Goal: Task Accomplishment & Management: Use online tool/utility

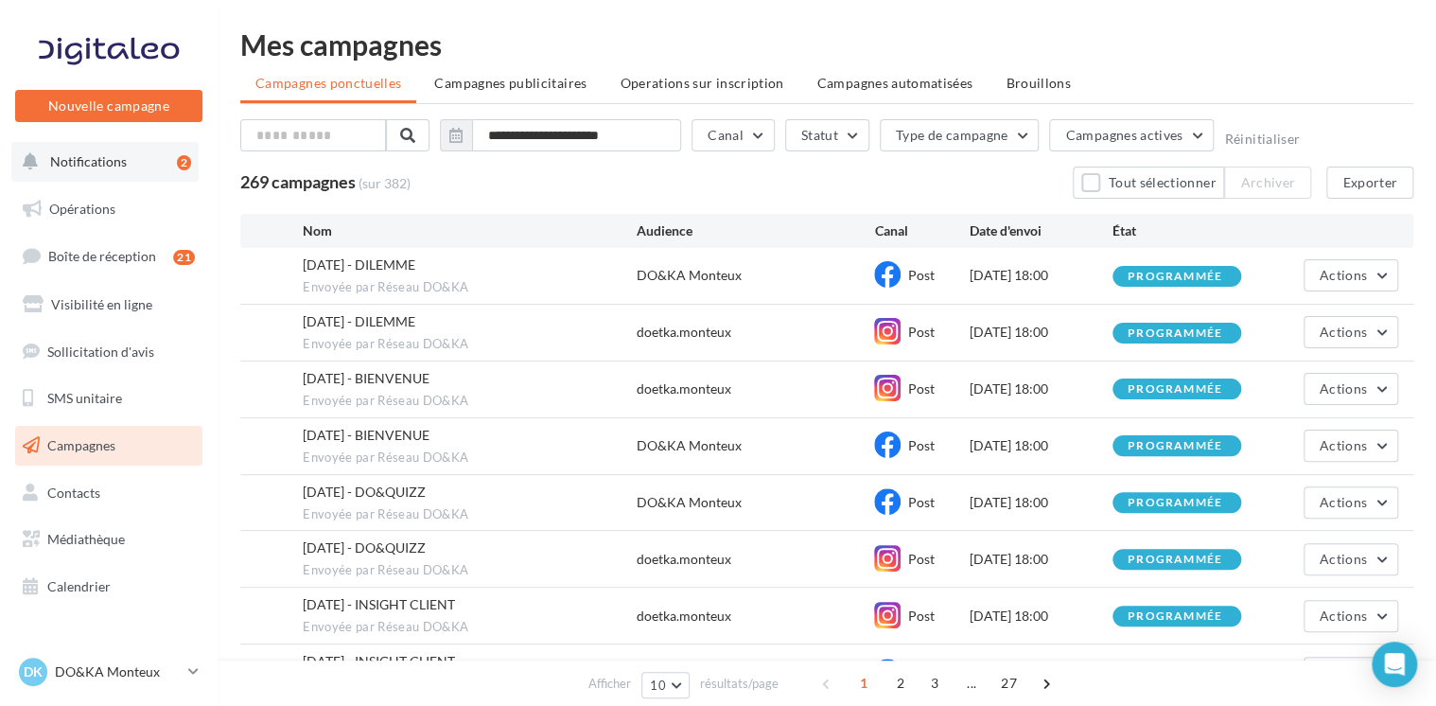
click at [99, 155] on span "Notifications" at bounding box center [88, 161] width 77 height 16
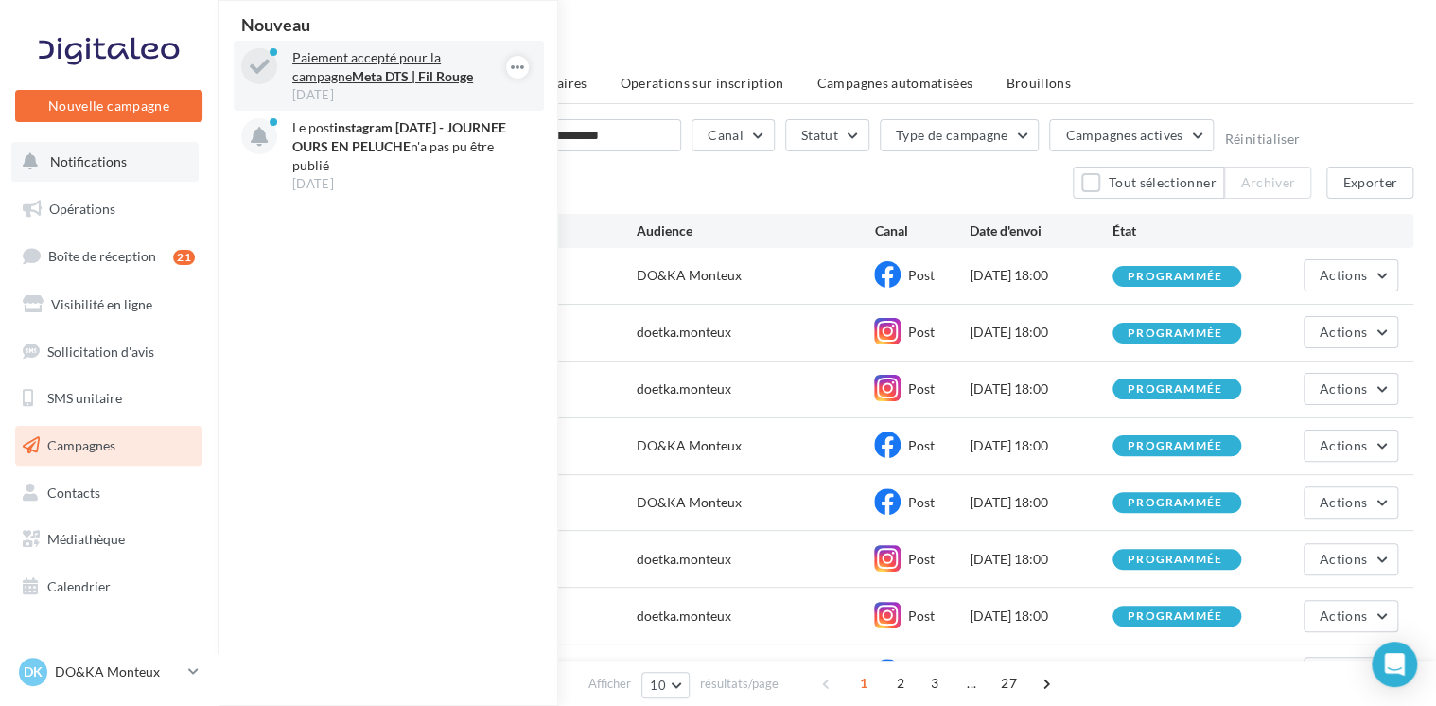
click at [363, 66] on p "Paiement accepté pour la campagne Meta DTS | Fil Rouge" at bounding box center [401, 67] width 219 height 38
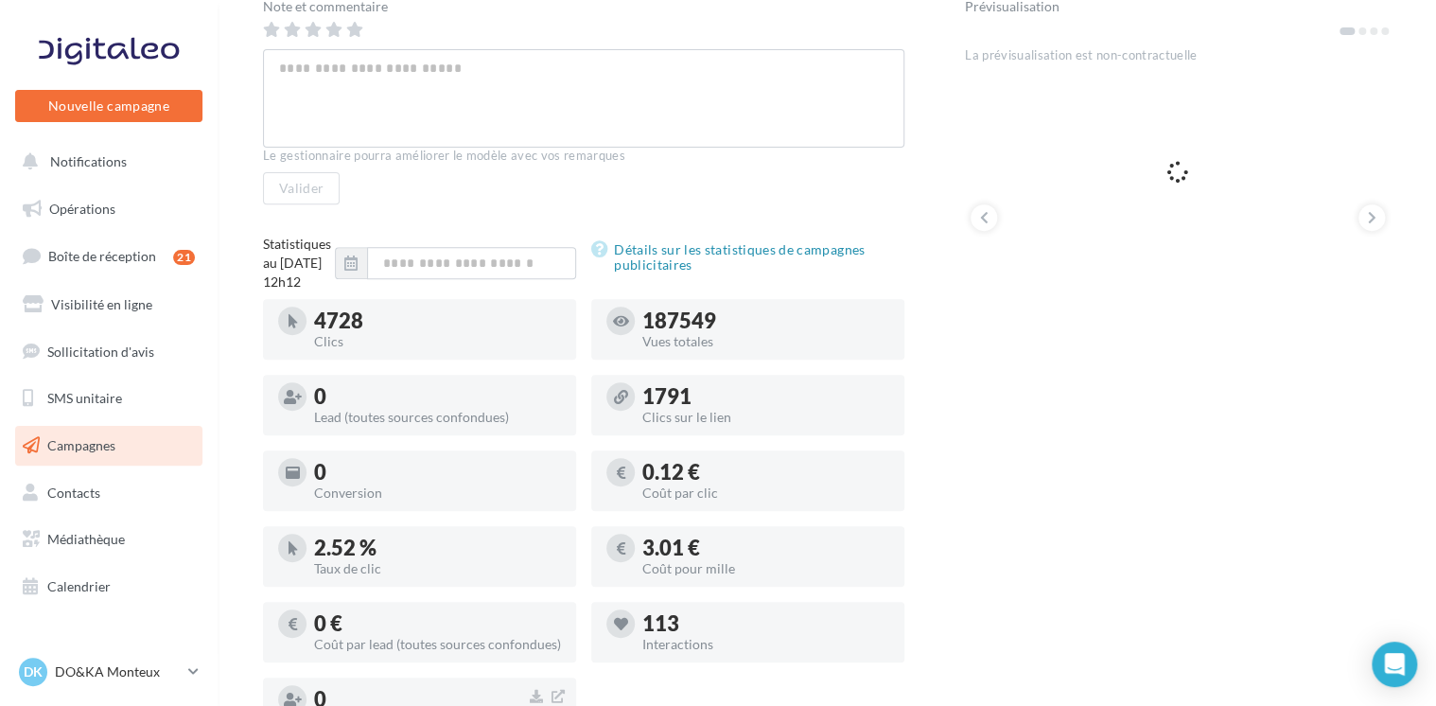
scroll to position [288, 0]
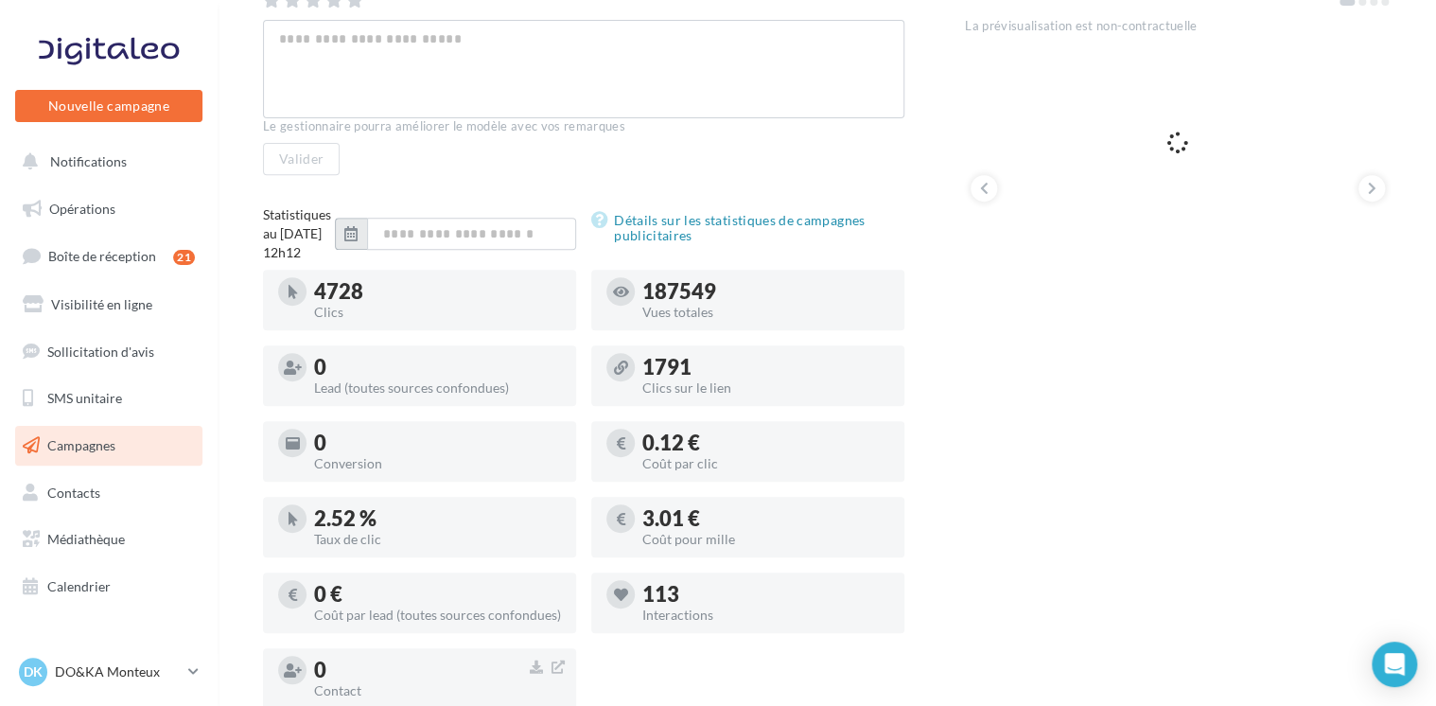
click at [346, 241] on icon "button" at bounding box center [350, 233] width 13 height 15
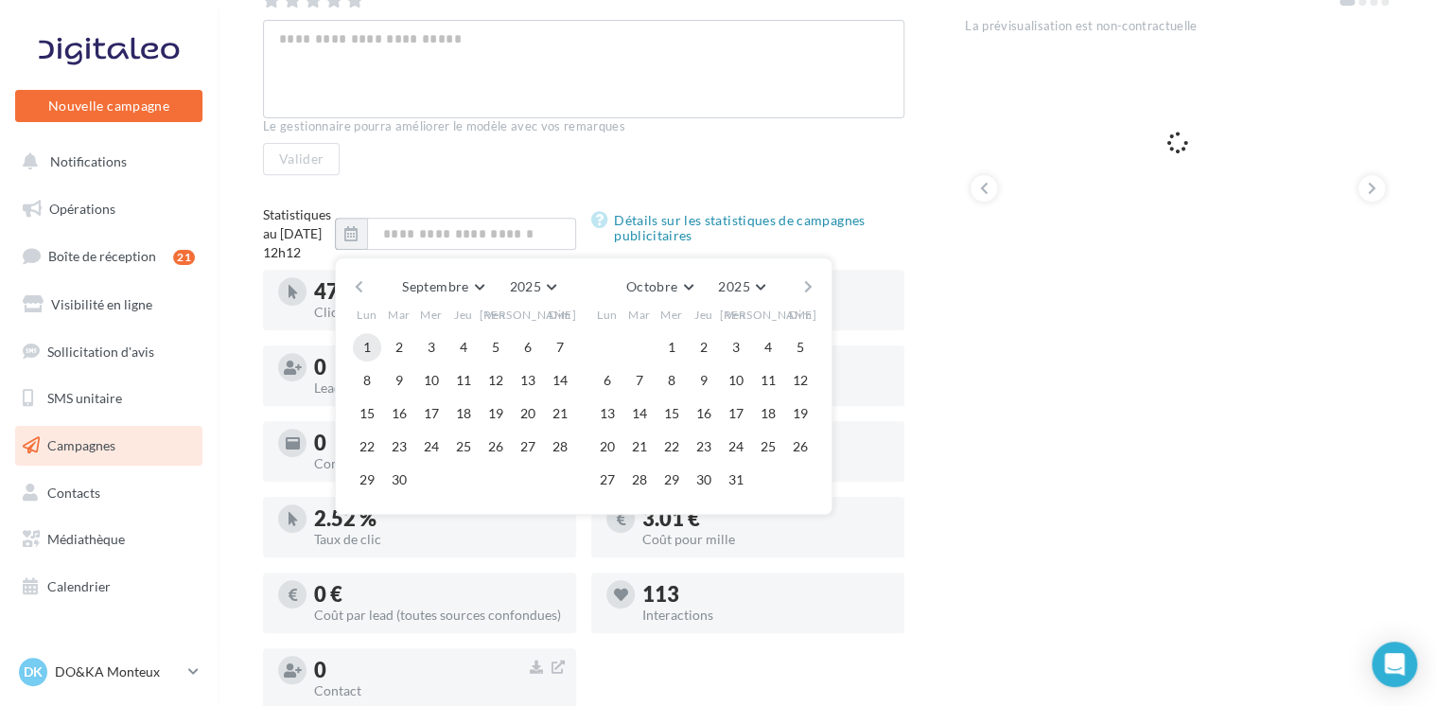
click at [363, 361] on button "1" at bounding box center [367, 347] width 28 height 28
click at [433, 427] on button "17" at bounding box center [431, 413] width 28 height 28
type input "**********"
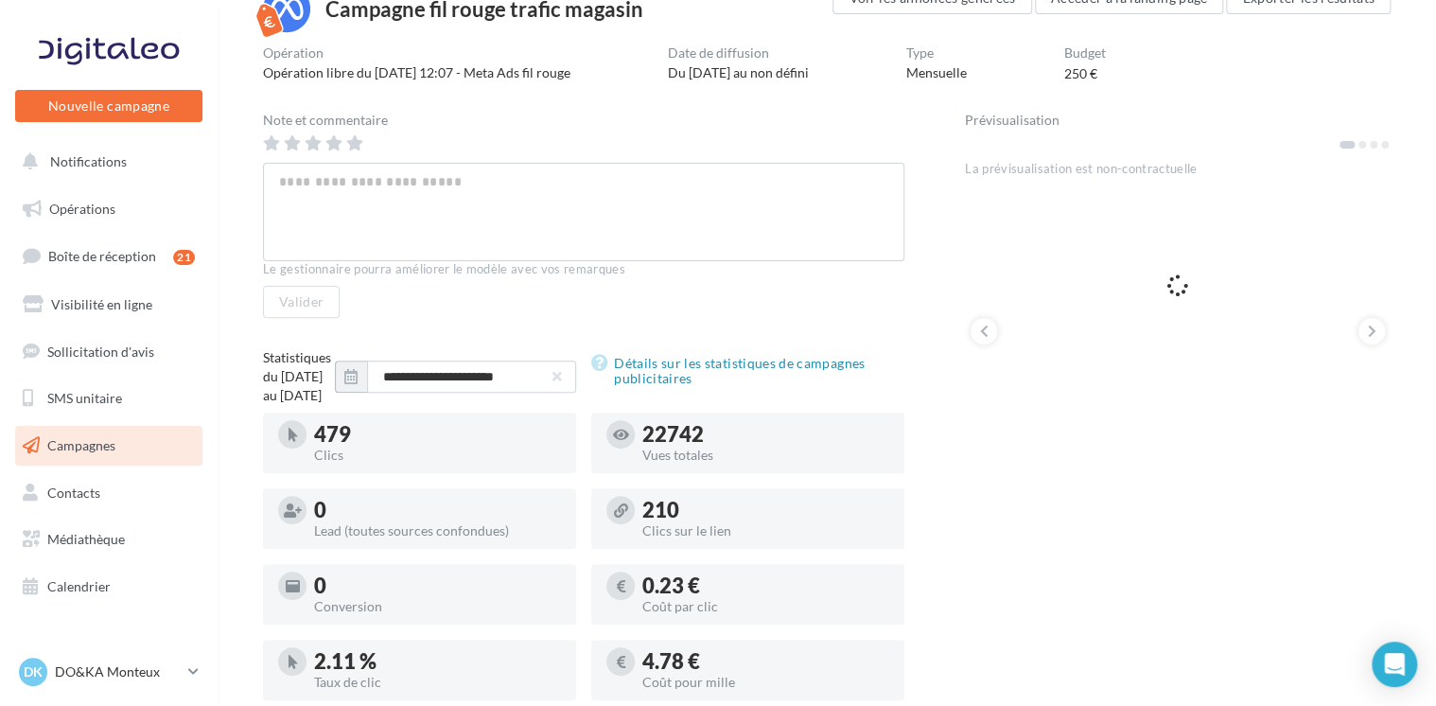
scroll to position [0, 0]
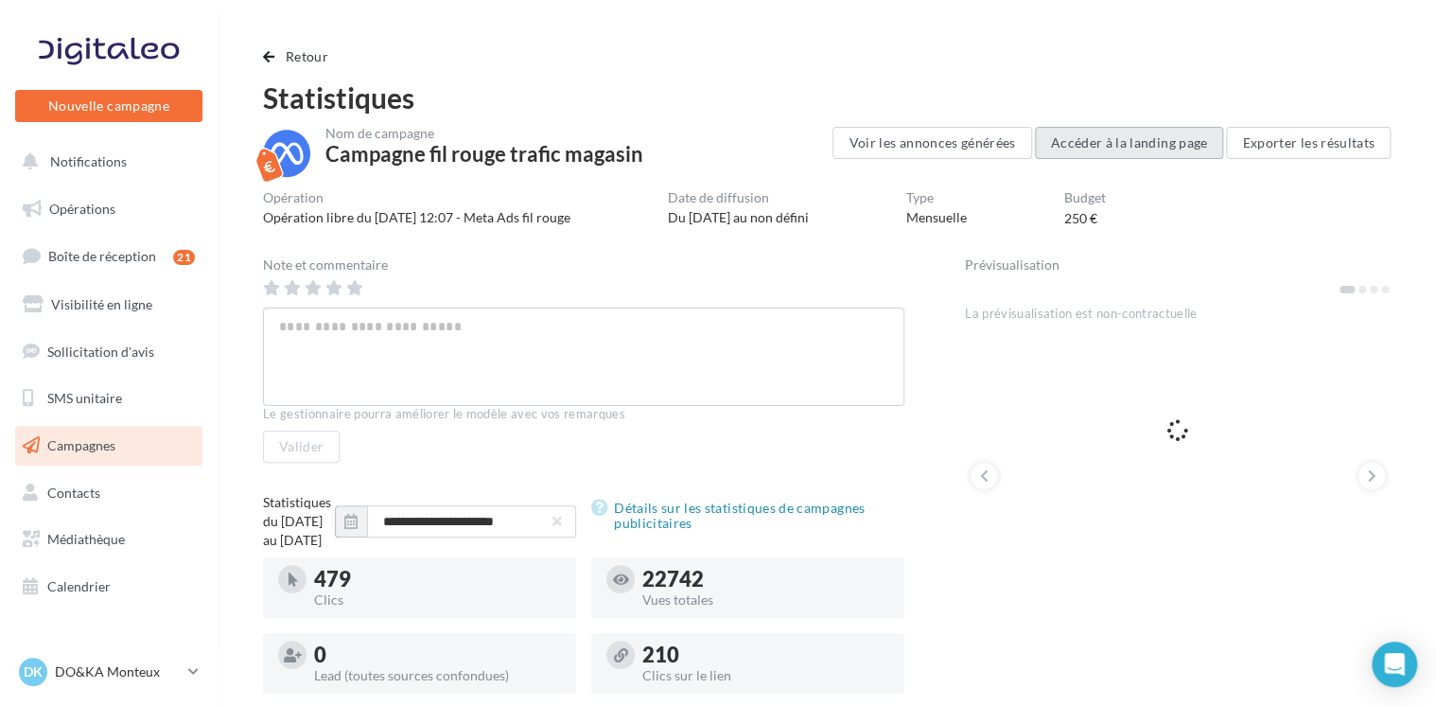
click at [1073, 139] on button "Accéder à la landing page" at bounding box center [1129, 143] width 189 height 32
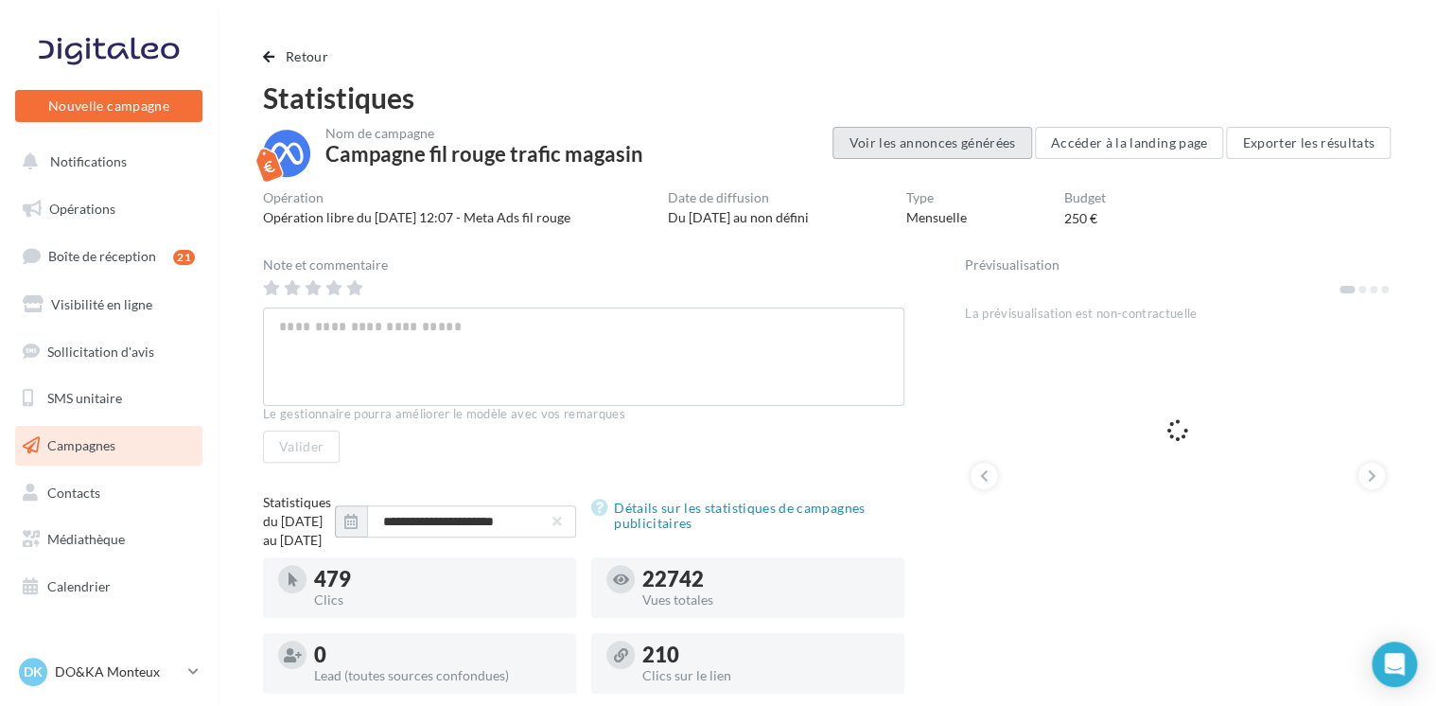
click at [908, 139] on button "Voir les annonces générées" at bounding box center [931, 143] width 199 height 32
click at [86, 202] on span "Opérations" at bounding box center [82, 209] width 66 height 16
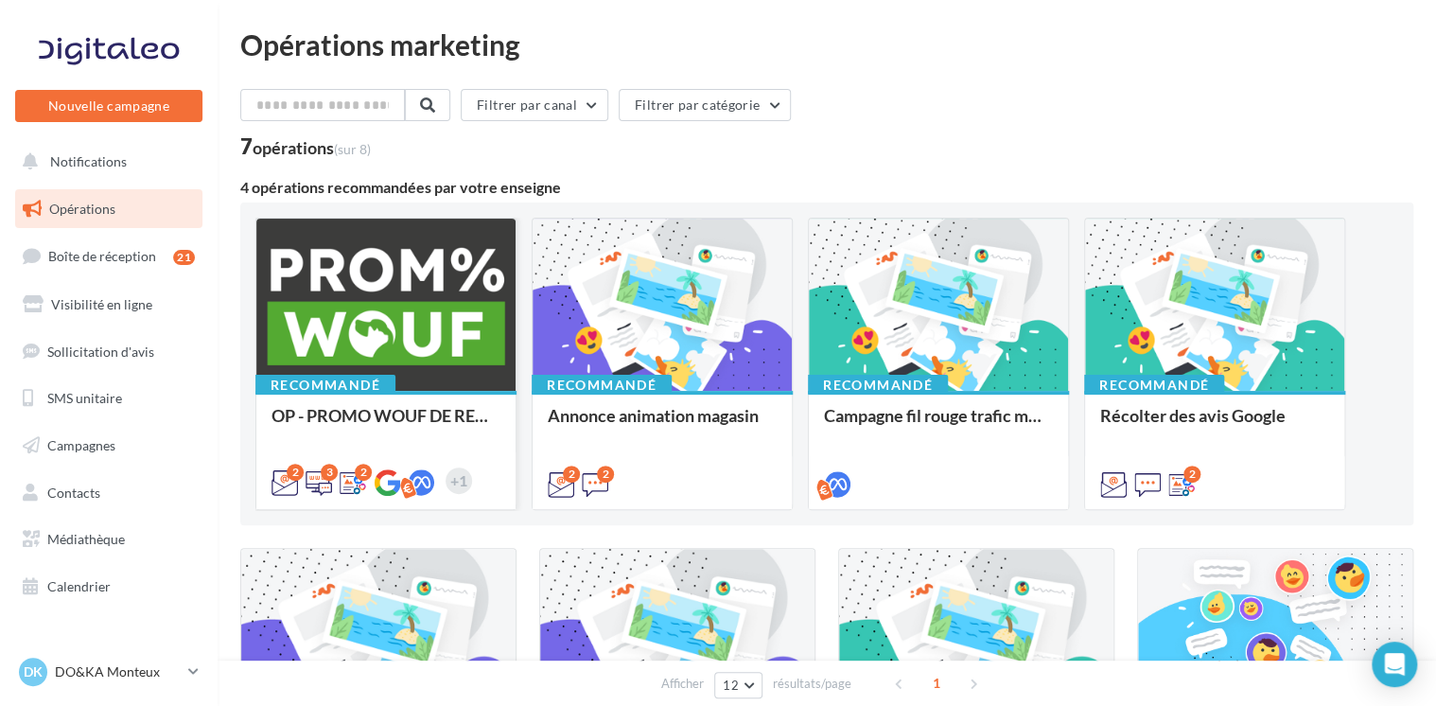
click at [346, 319] on div at bounding box center [385, 305] width 259 height 174
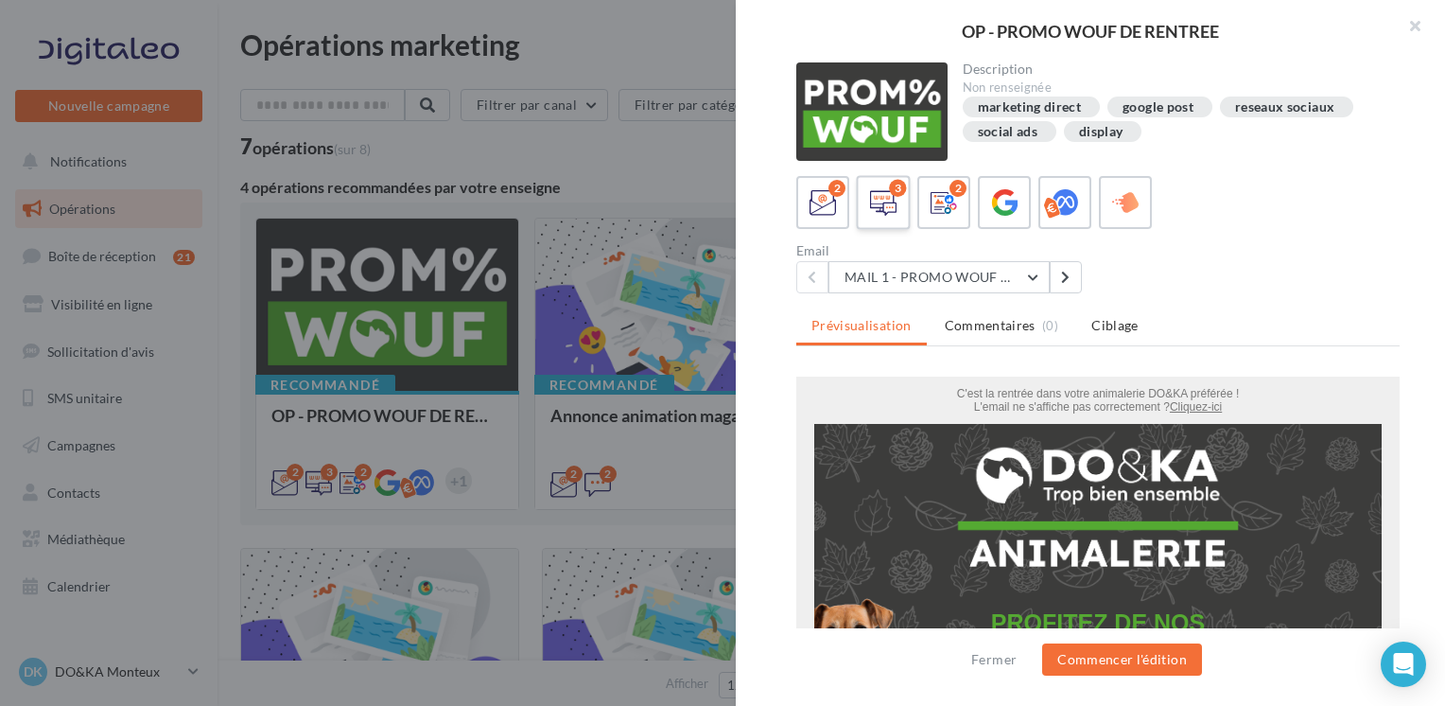
click at [880, 201] on icon at bounding box center [883, 202] width 27 height 27
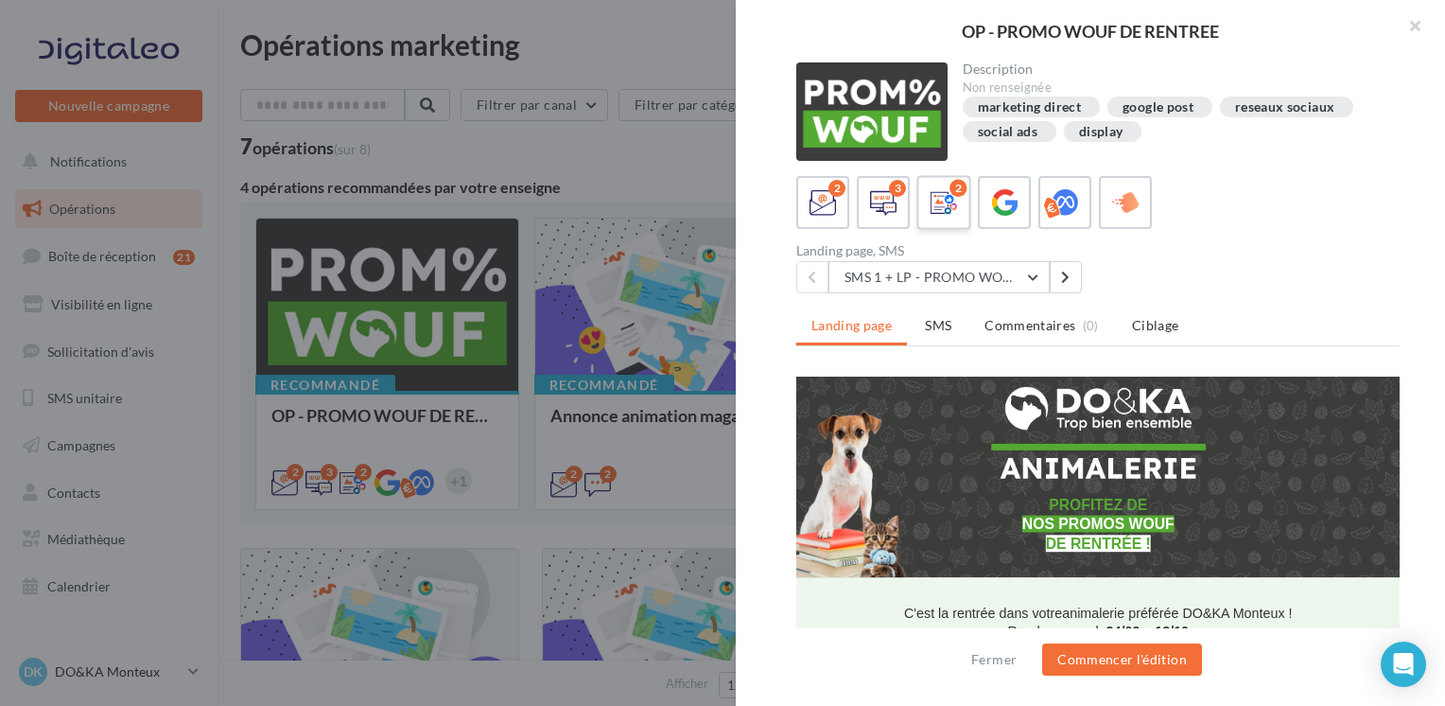
click at [949, 199] on icon at bounding box center [944, 202] width 27 height 27
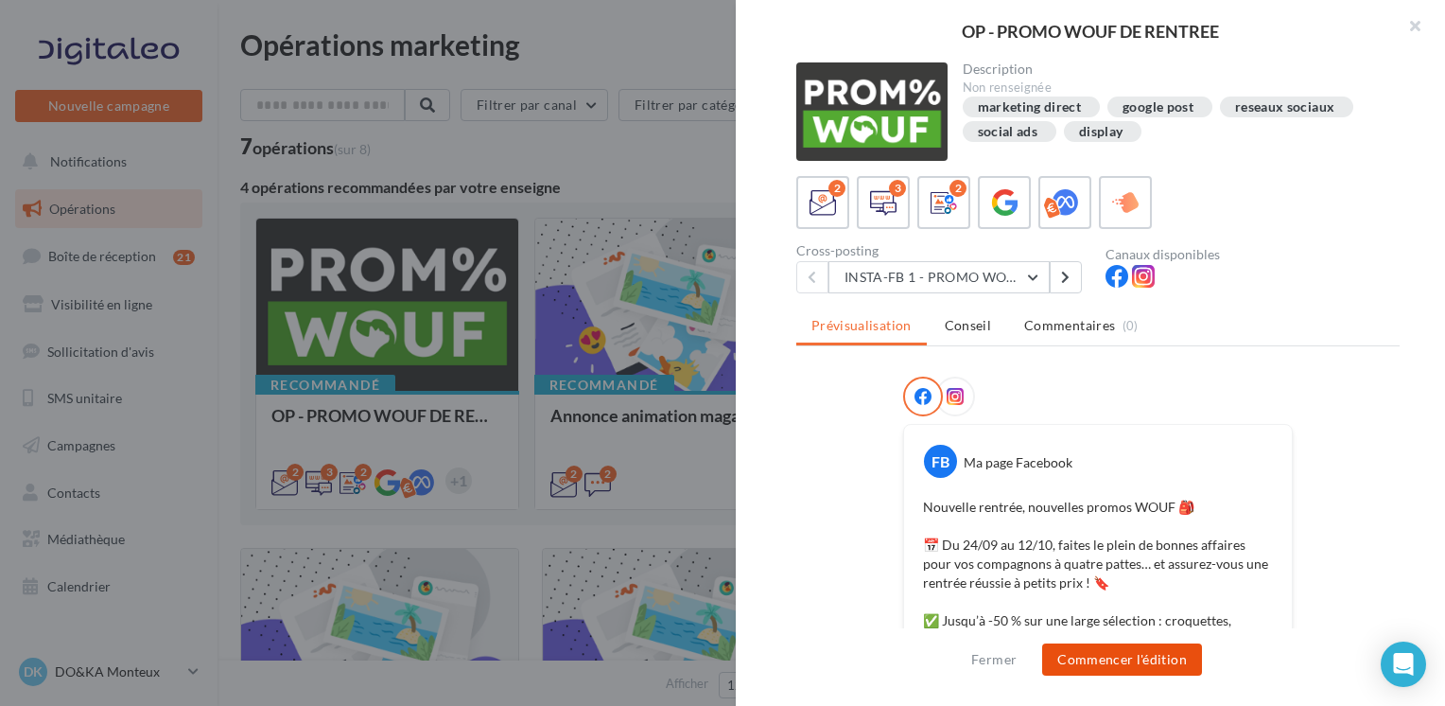
click at [1121, 655] on button "Commencer l'édition" at bounding box center [1122, 659] width 160 height 32
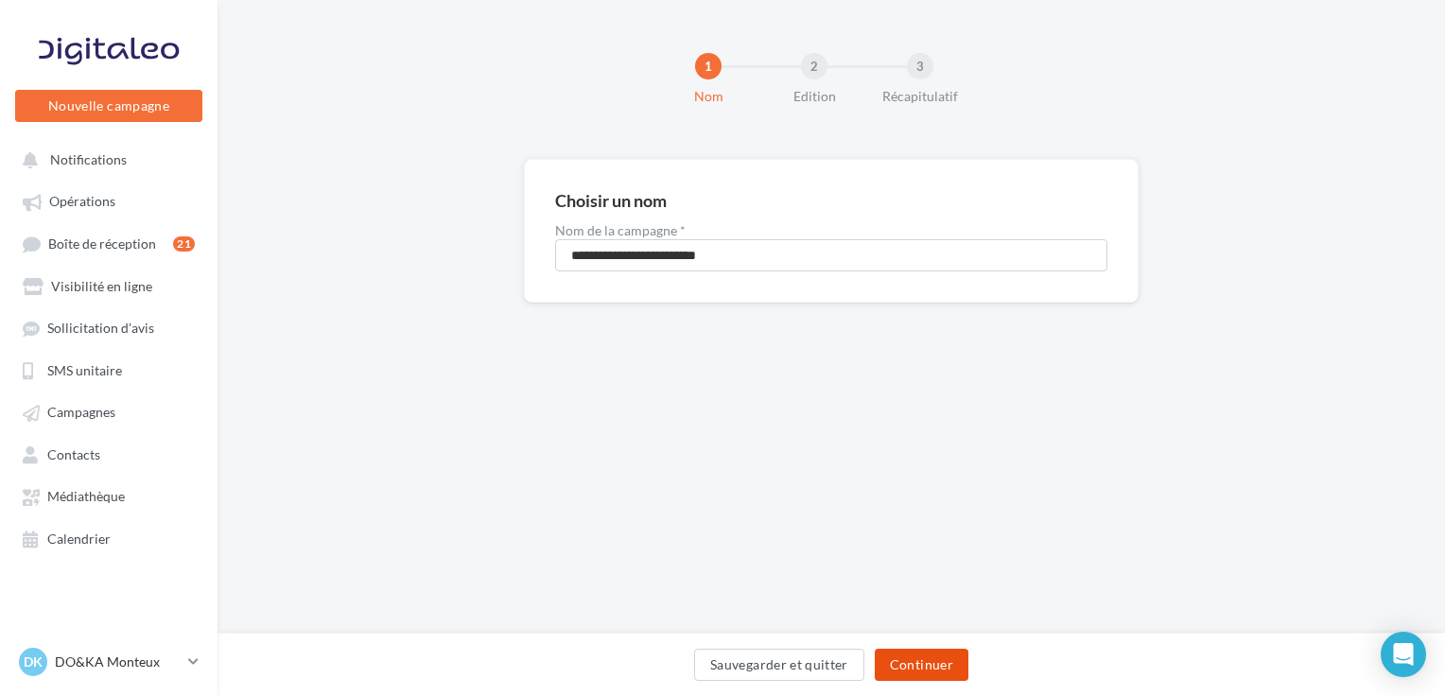
click at [934, 669] on button "Continuer" at bounding box center [922, 665] width 94 height 32
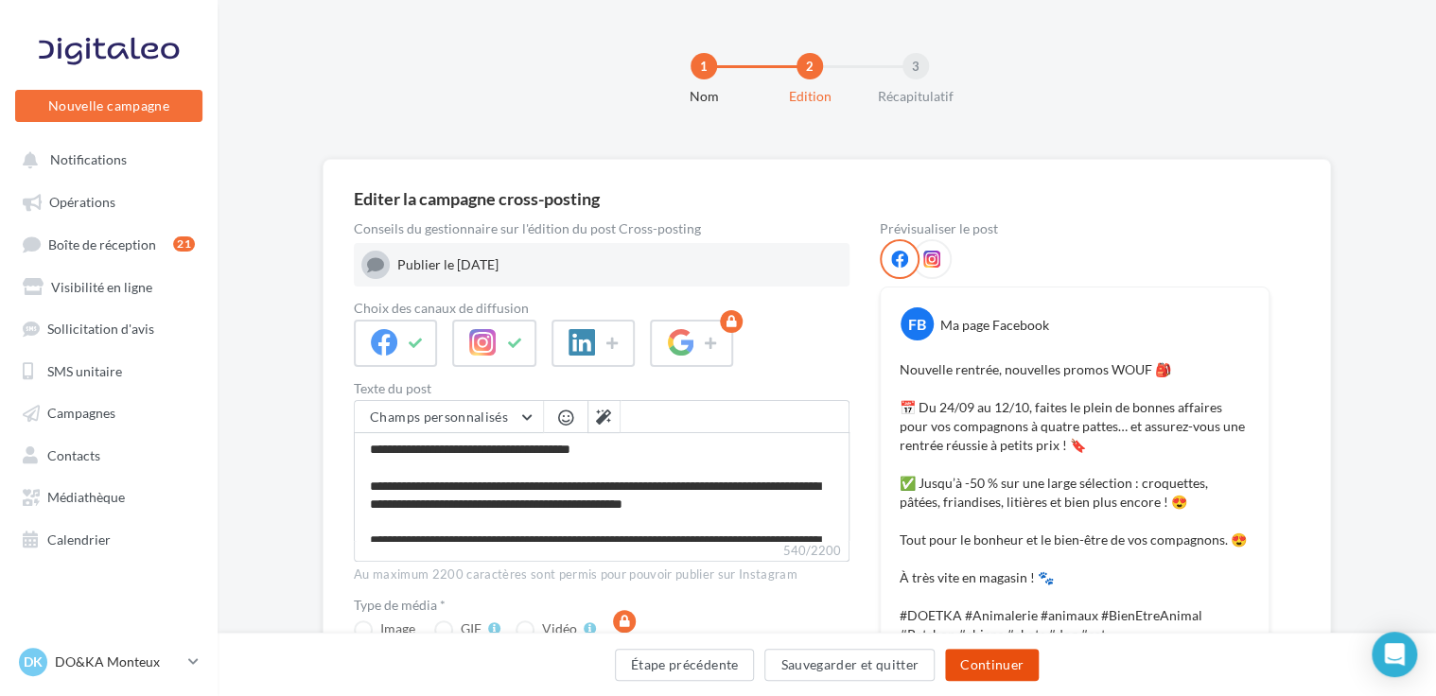
click at [965, 661] on button "Continuer" at bounding box center [992, 665] width 94 height 32
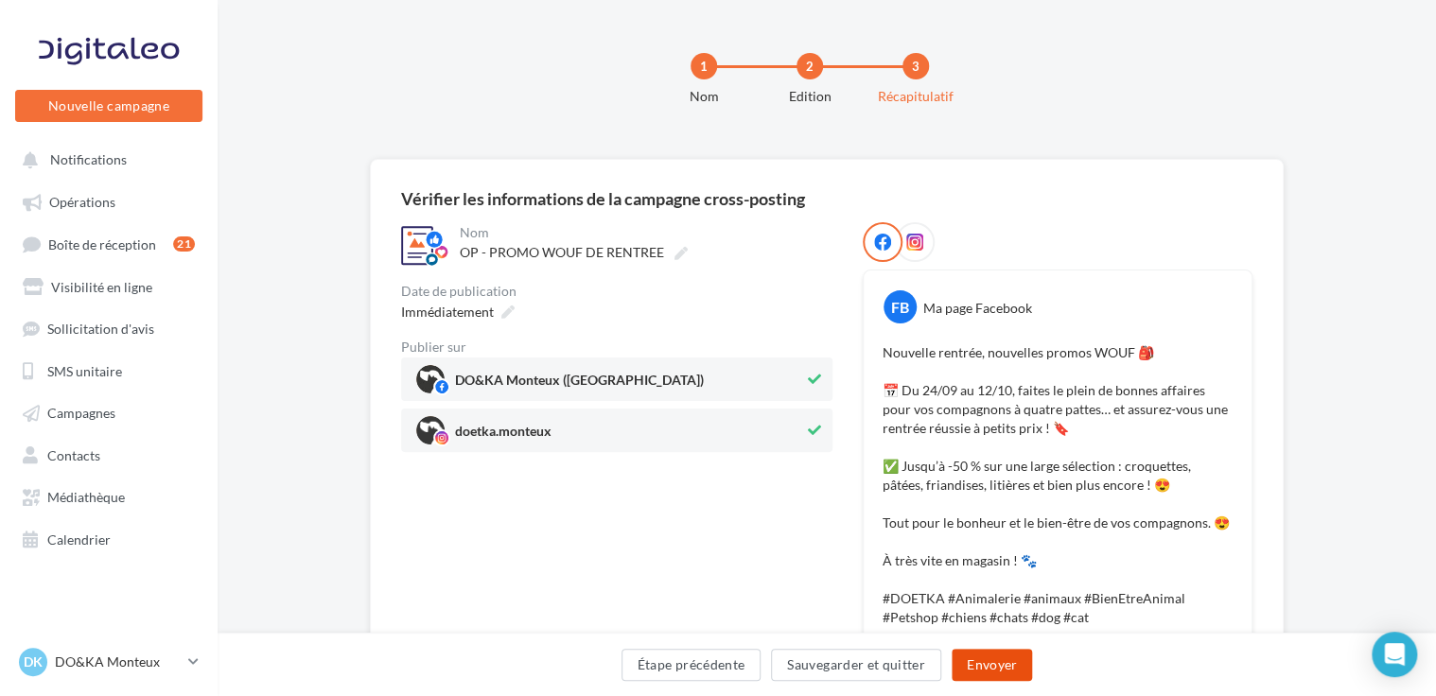
click at [984, 661] on button "Envoyer" at bounding box center [991, 665] width 80 height 32
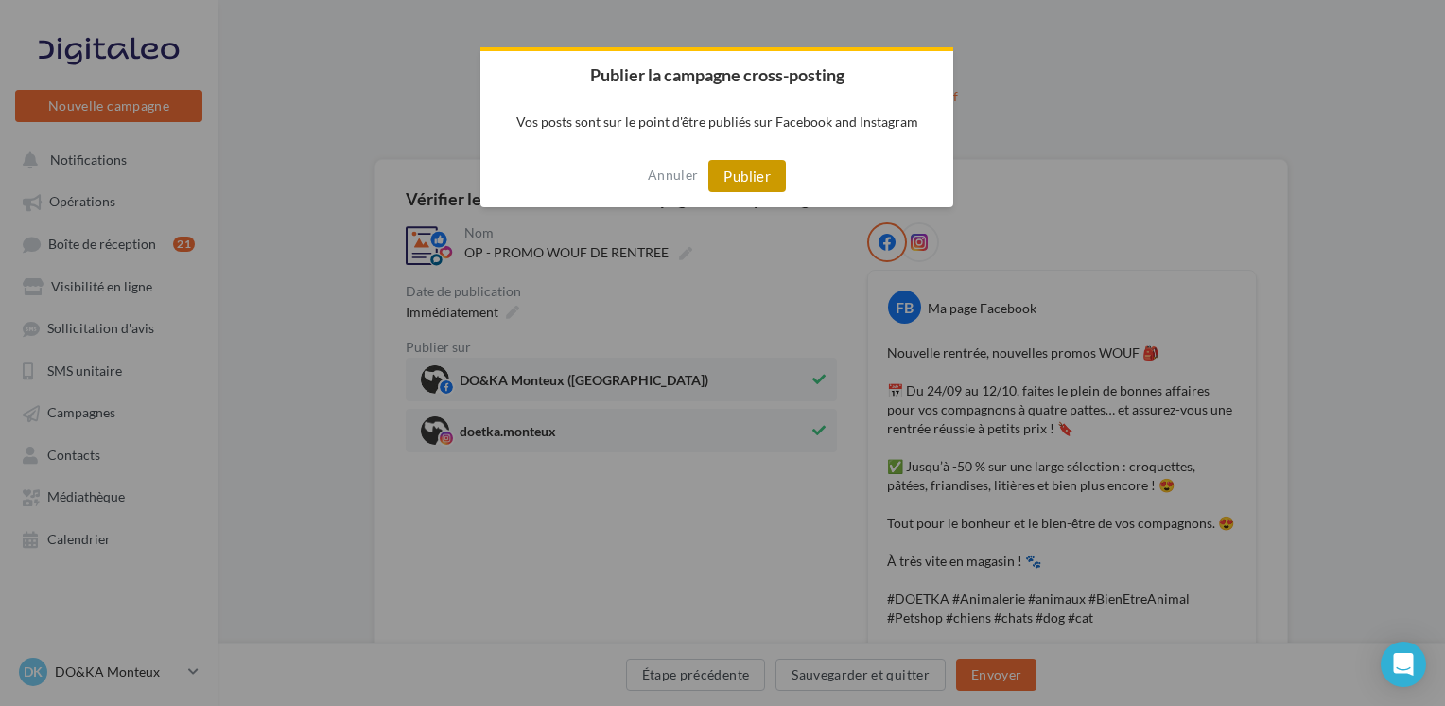
click at [758, 167] on button "Publier" at bounding box center [747, 176] width 78 height 32
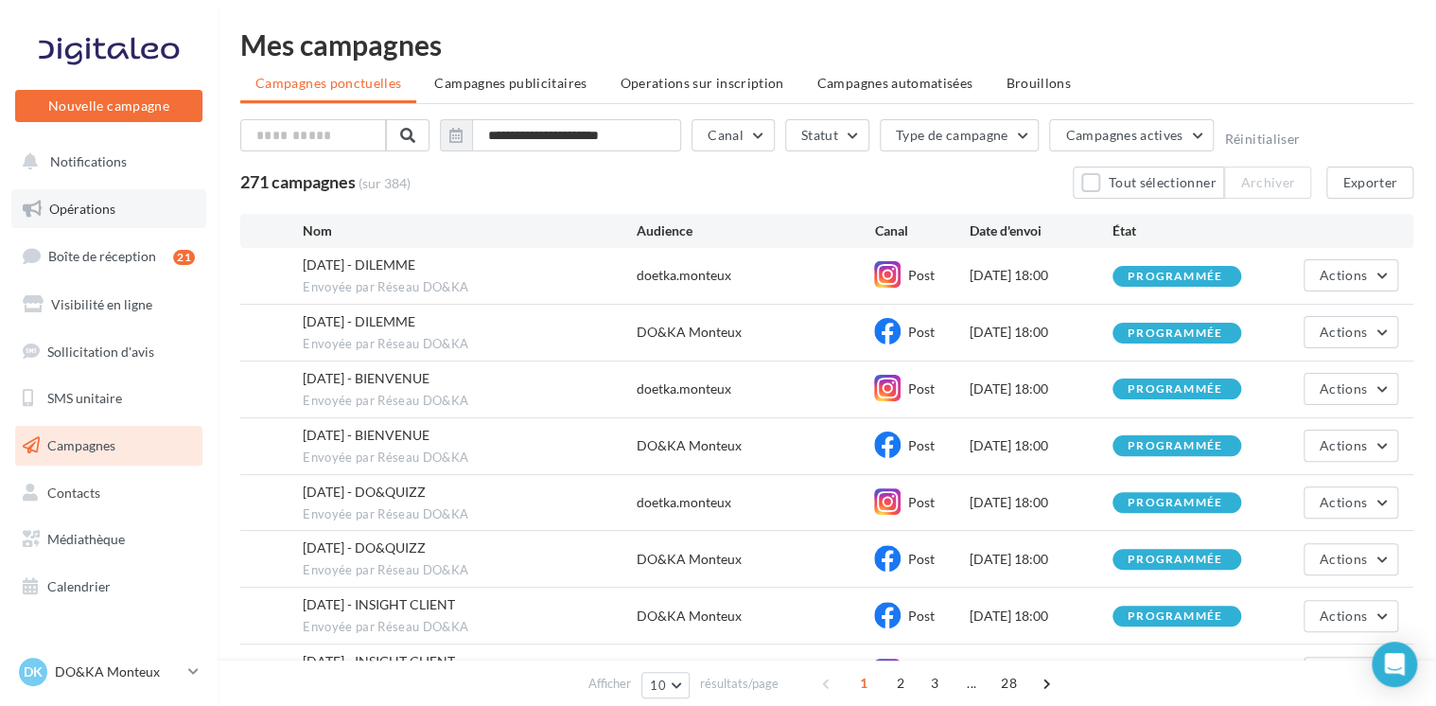
click at [85, 220] on link "Opérations" at bounding box center [108, 209] width 195 height 40
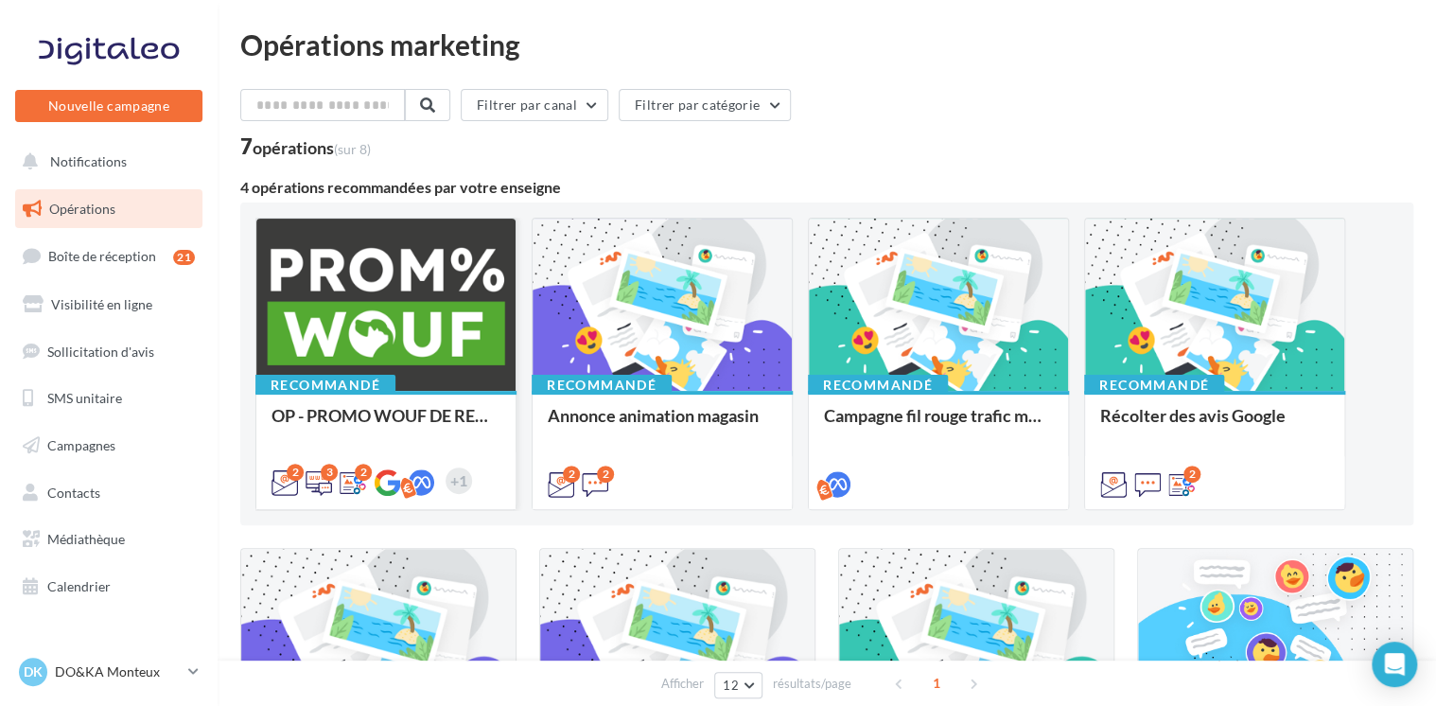
click at [386, 313] on div at bounding box center [385, 305] width 259 height 174
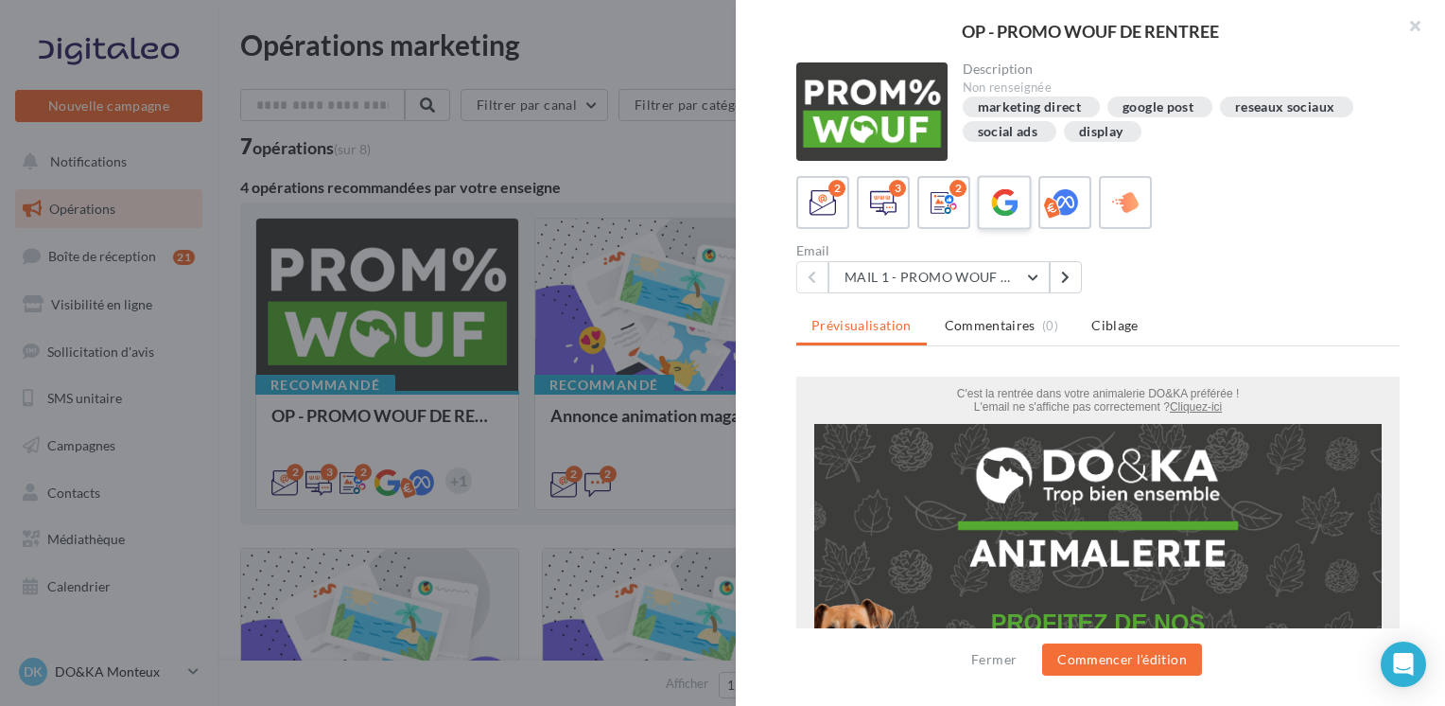
click at [997, 195] on icon at bounding box center [1004, 202] width 27 height 27
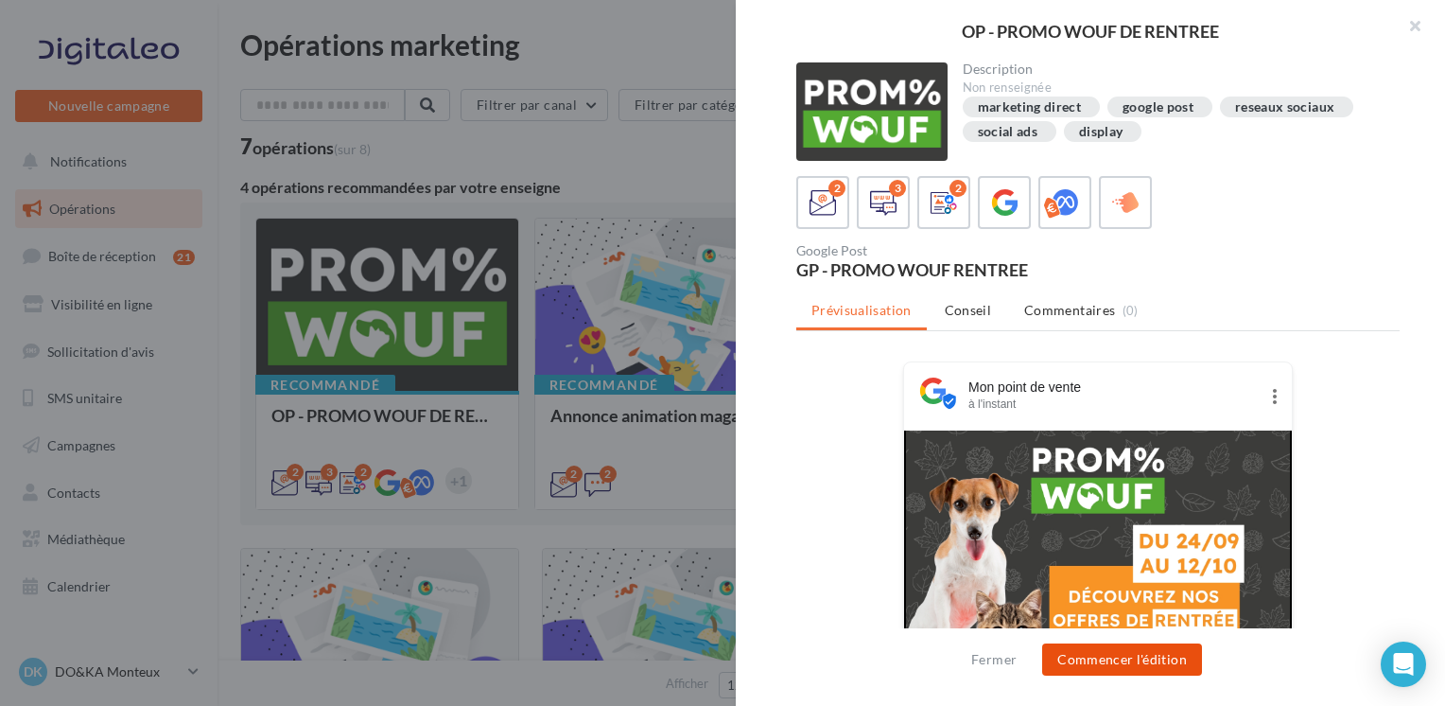
click at [1129, 664] on button "Commencer l'édition" at bounding box center [1122, 659] width 160 height 32
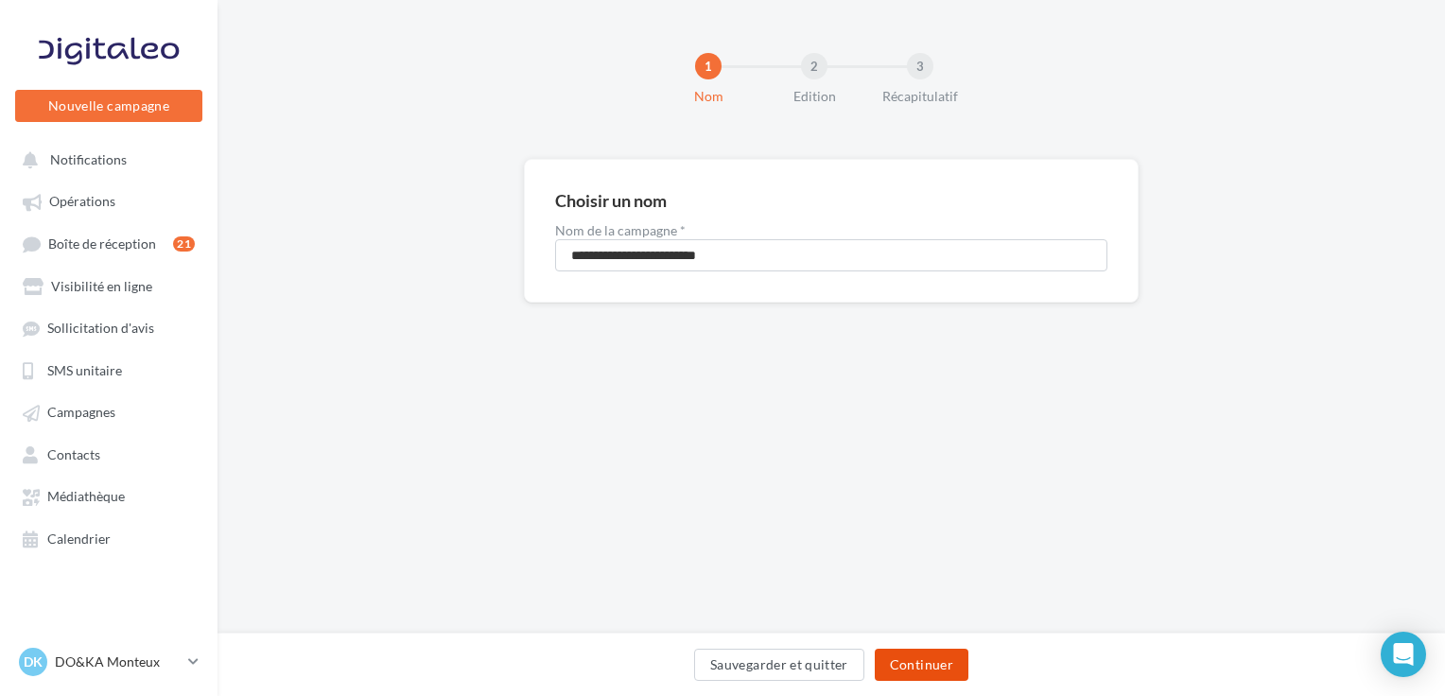
click at [919, 658] on button "Continuer" at bounding box center [922, 665] width 94 height 32
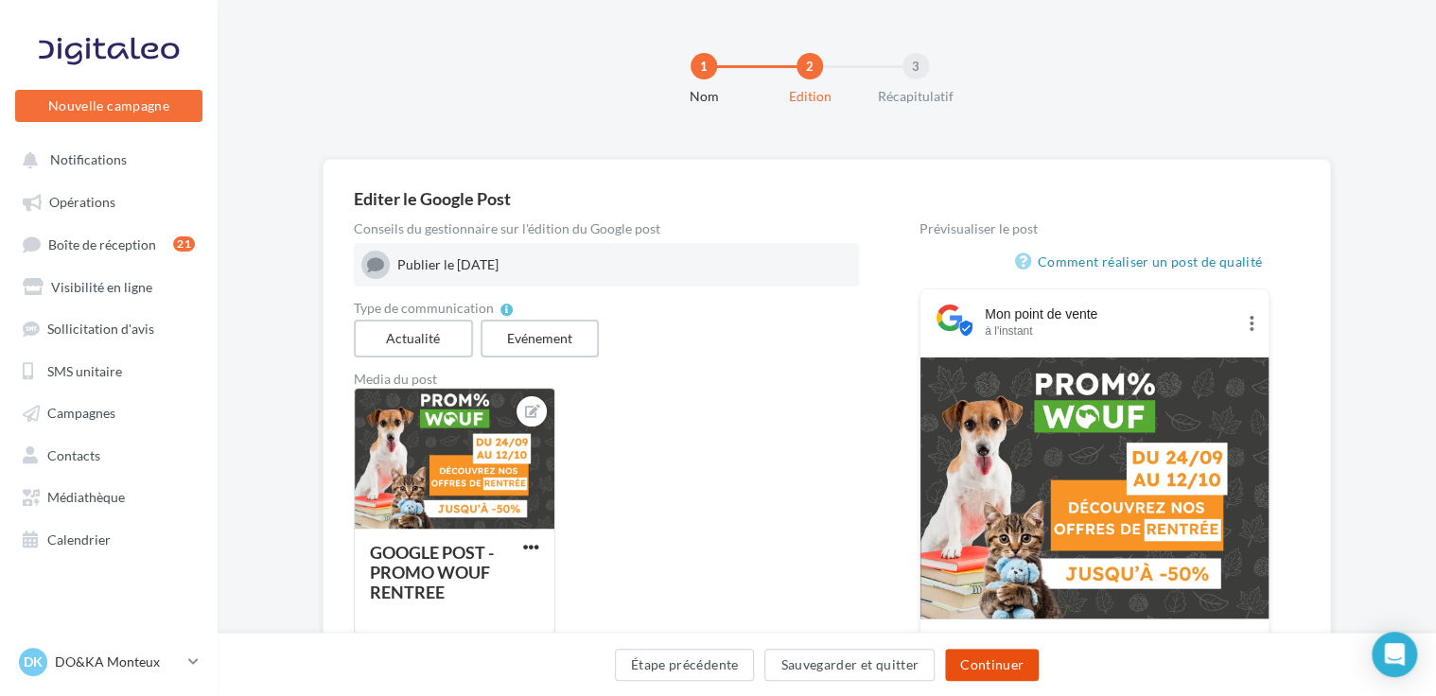
click at [997, 654] on button "Continuer" at bounding box center [992, 665] width 94 height 32
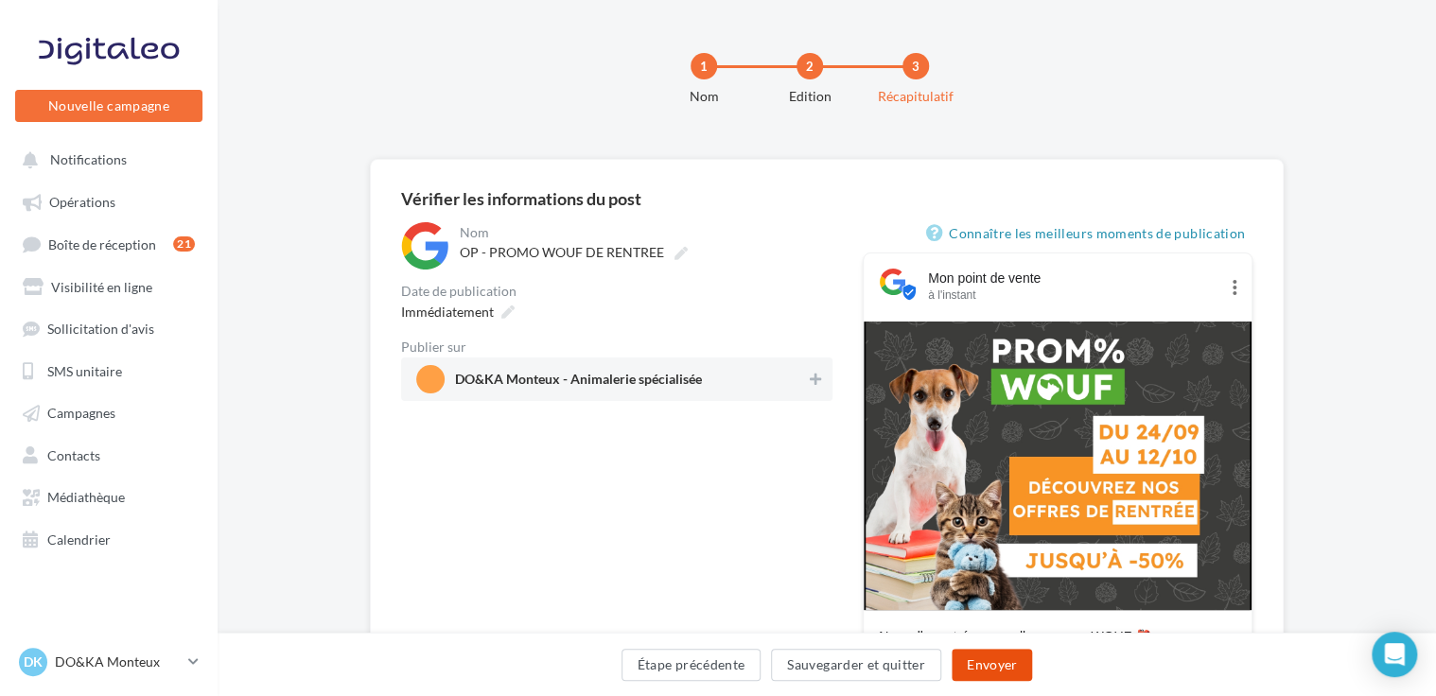
click at [988, 667] on button "Envoyer" at bounding box center [991, 665] width 80 height 32
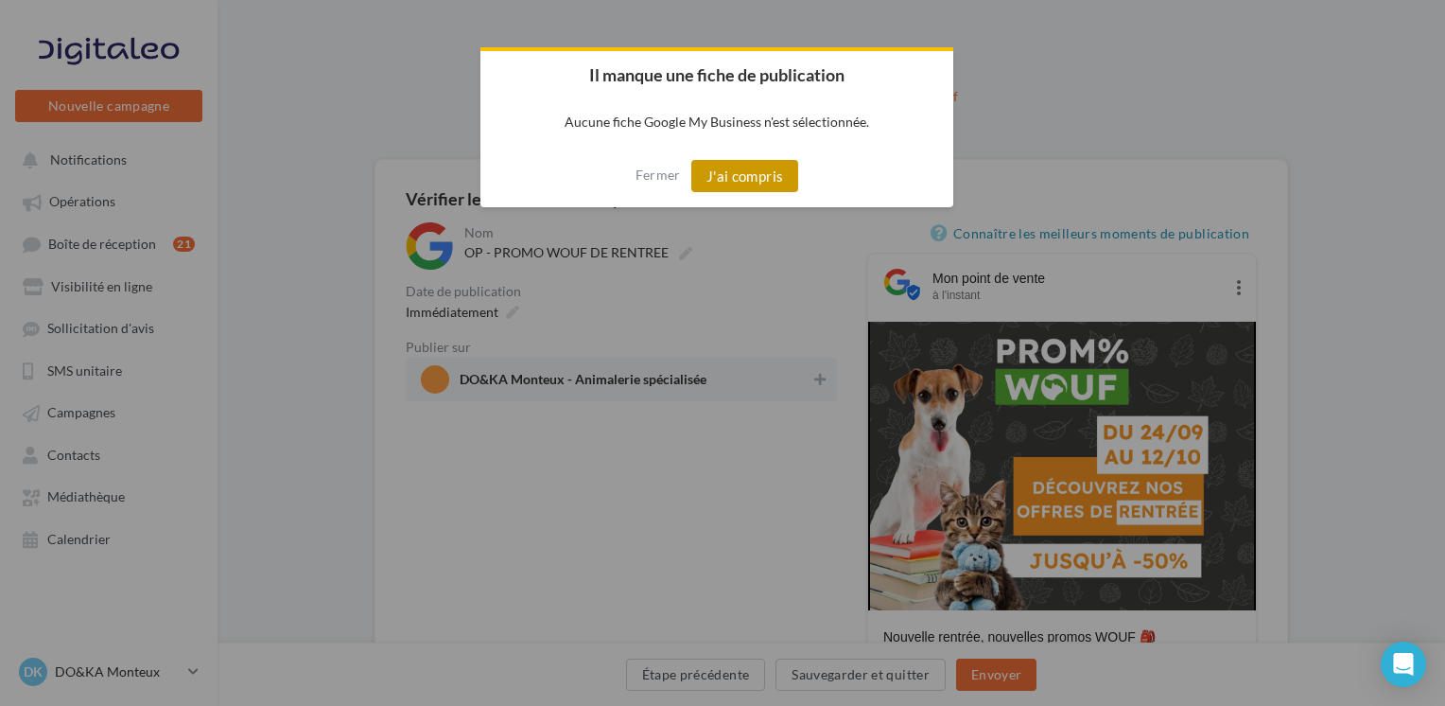
click at [762, 169] on button "J'ai compris" at bounding box center [745, 176] width 108 height 32
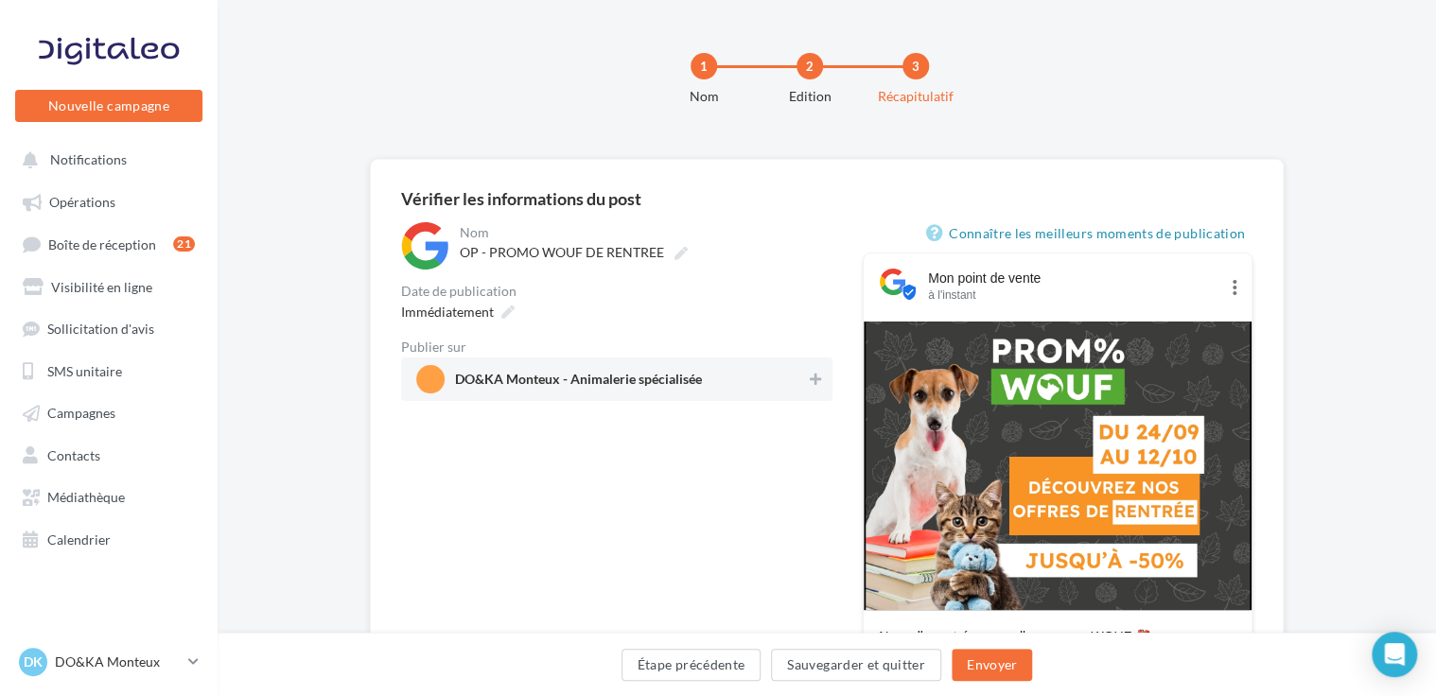
click at [570, 380] on span "DO&KA Monteux - Animalerie spécialisée" at bounding box center [578, 383] width 247 height 21
click at [987, 663] on button "Envoyer" at bounding box center [991, 665] width 80 height 32
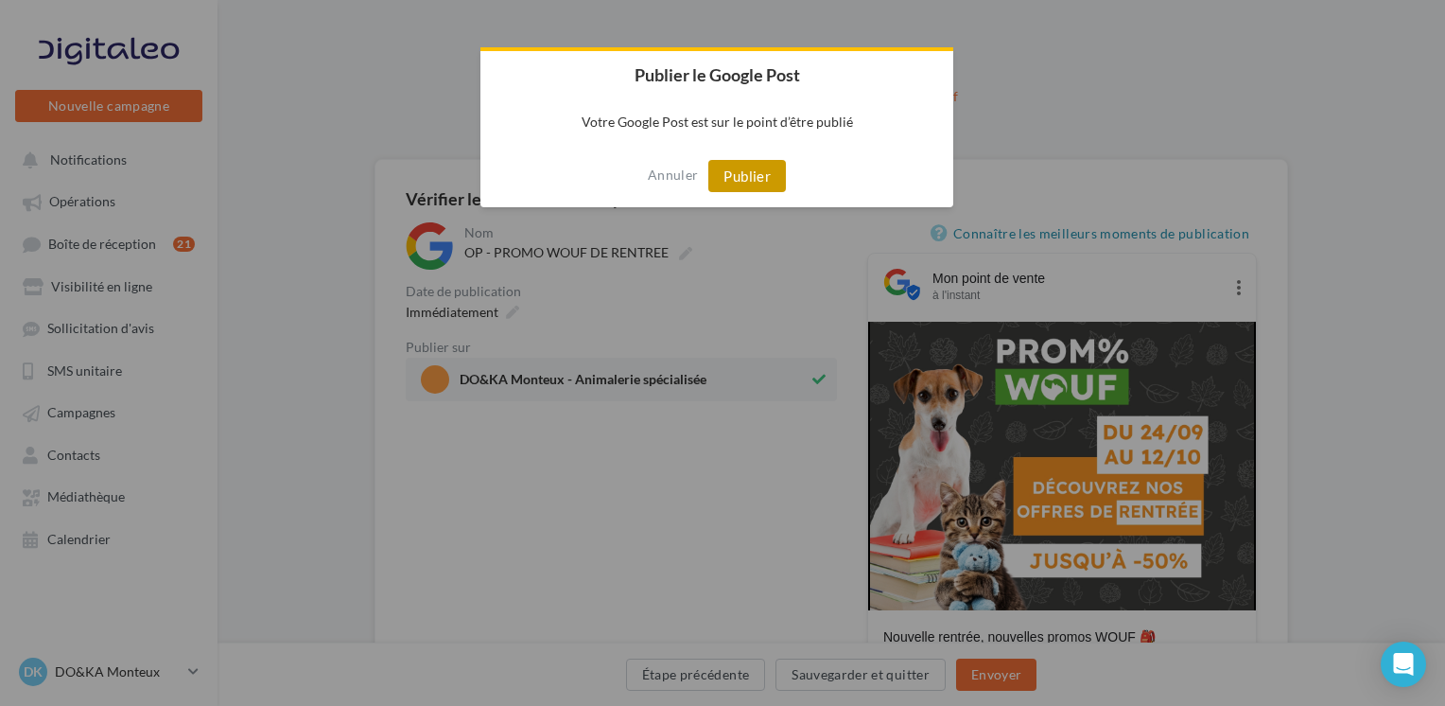
click at [740, 174] on button "Publier" at bounding box center [747, 176] width 78 height 32
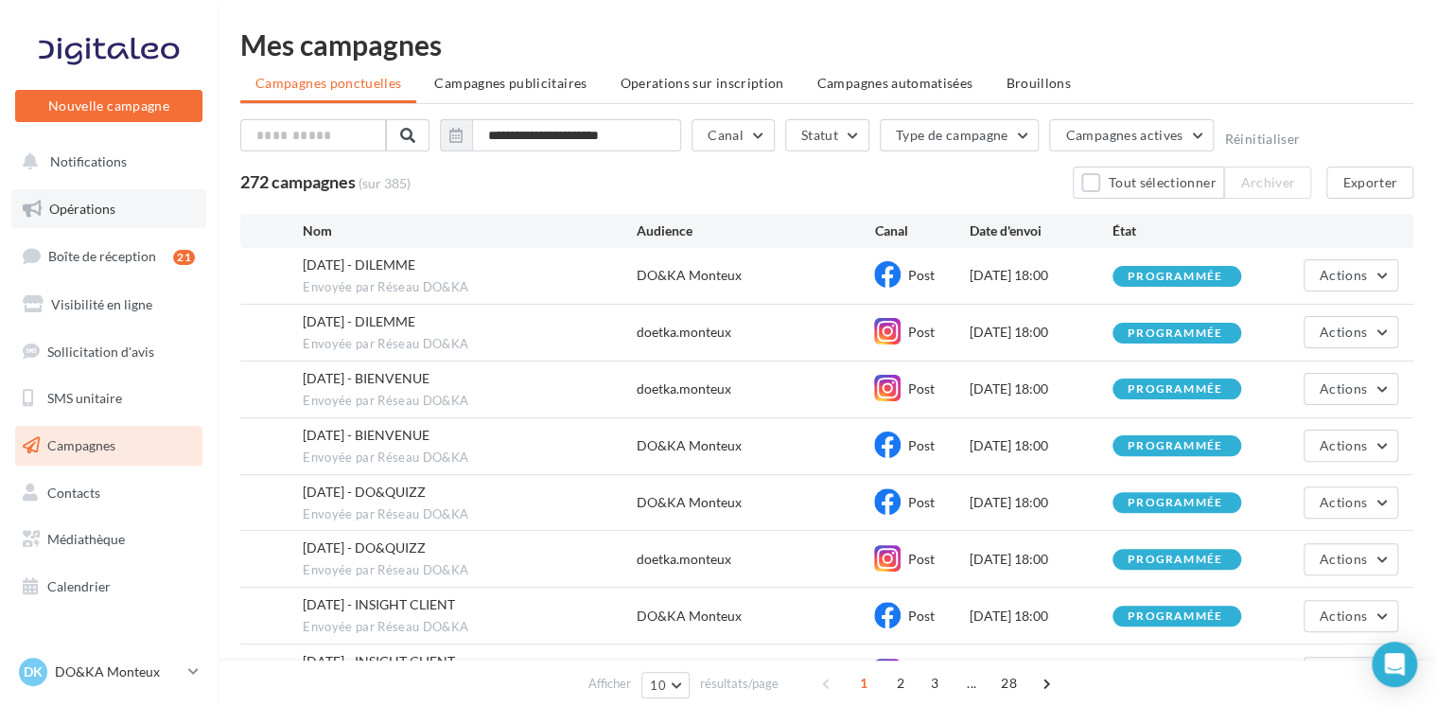
click at [101, 214] on span "Opérations" at bounding box center [82, 209] width 66 height 16
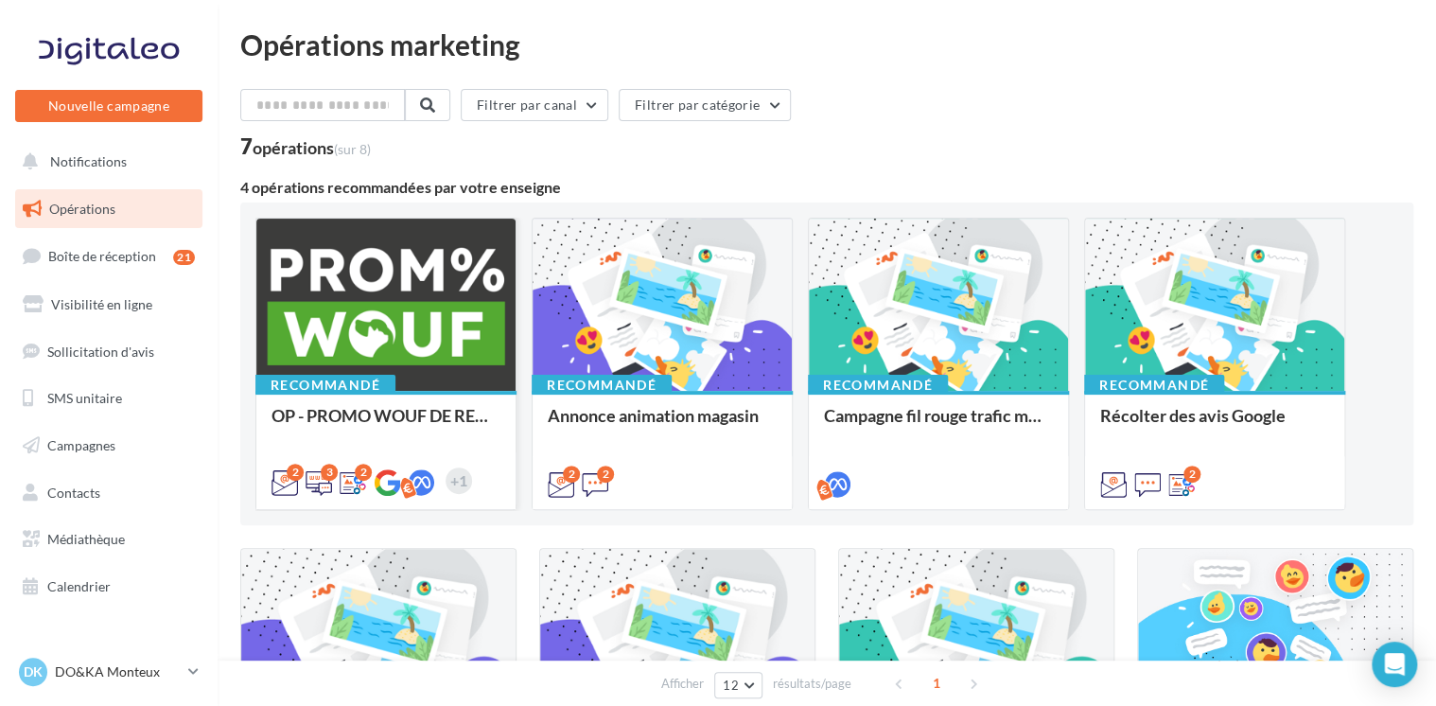
click at [378, 282] on div at bounding box center [385, 305] width 259 height 174
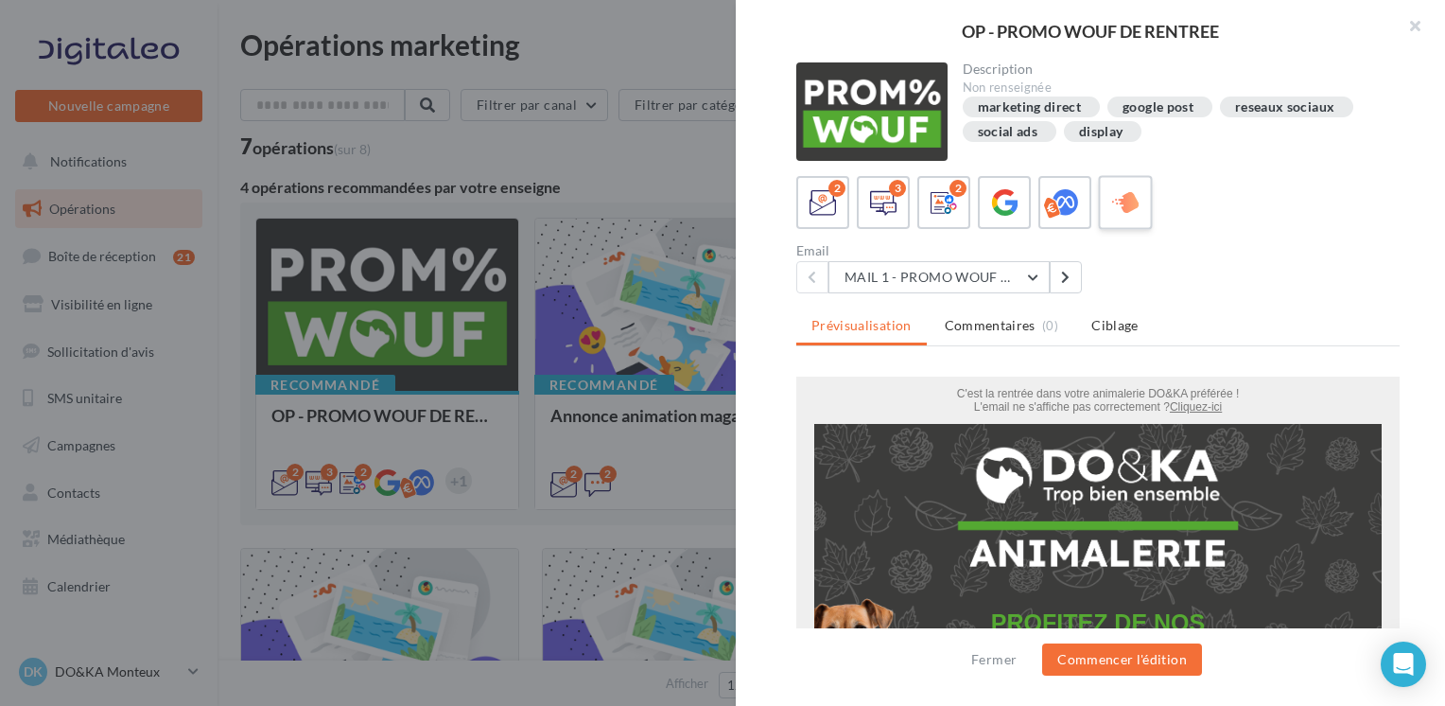
click at [1128, 196] on icon at bounding box center [1125, 202] width 27 height 27
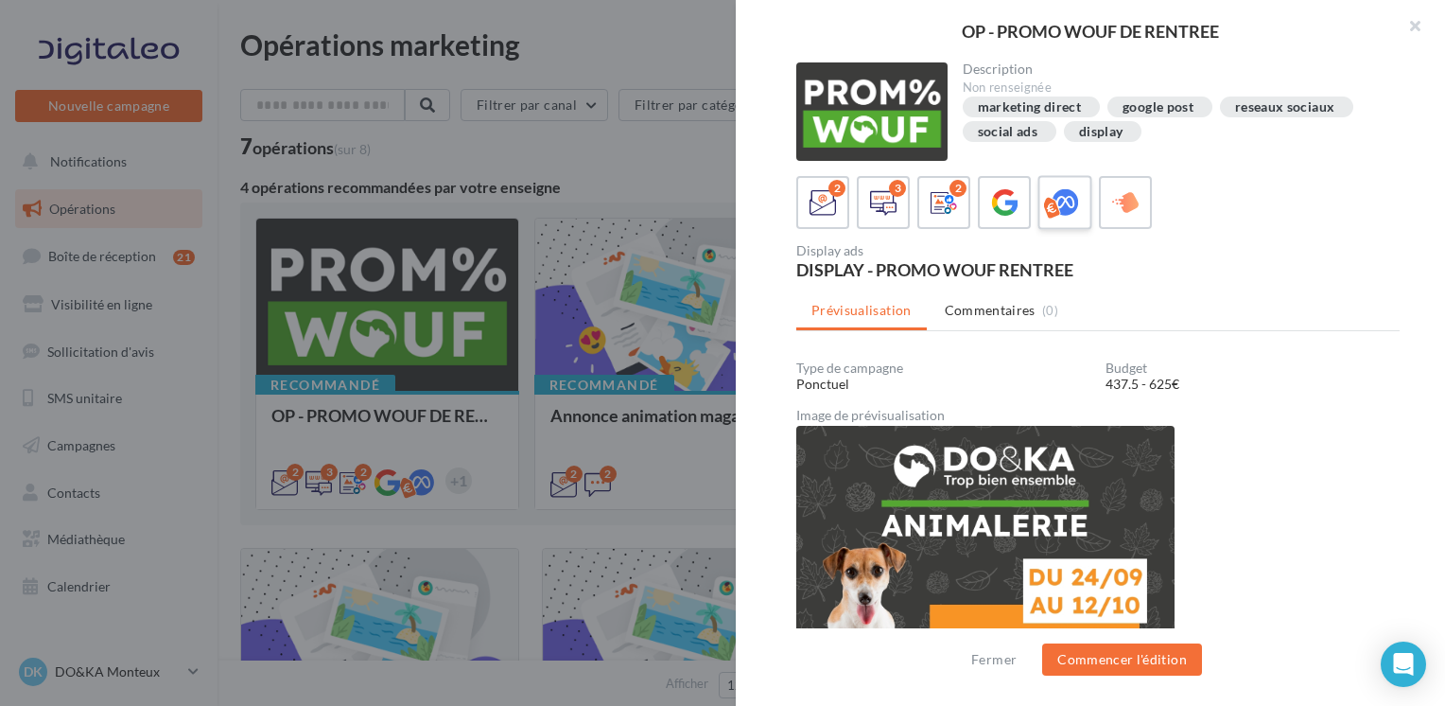
click at [1063, 202] on icon at bounding box center [1065, 202] width 27 height 27
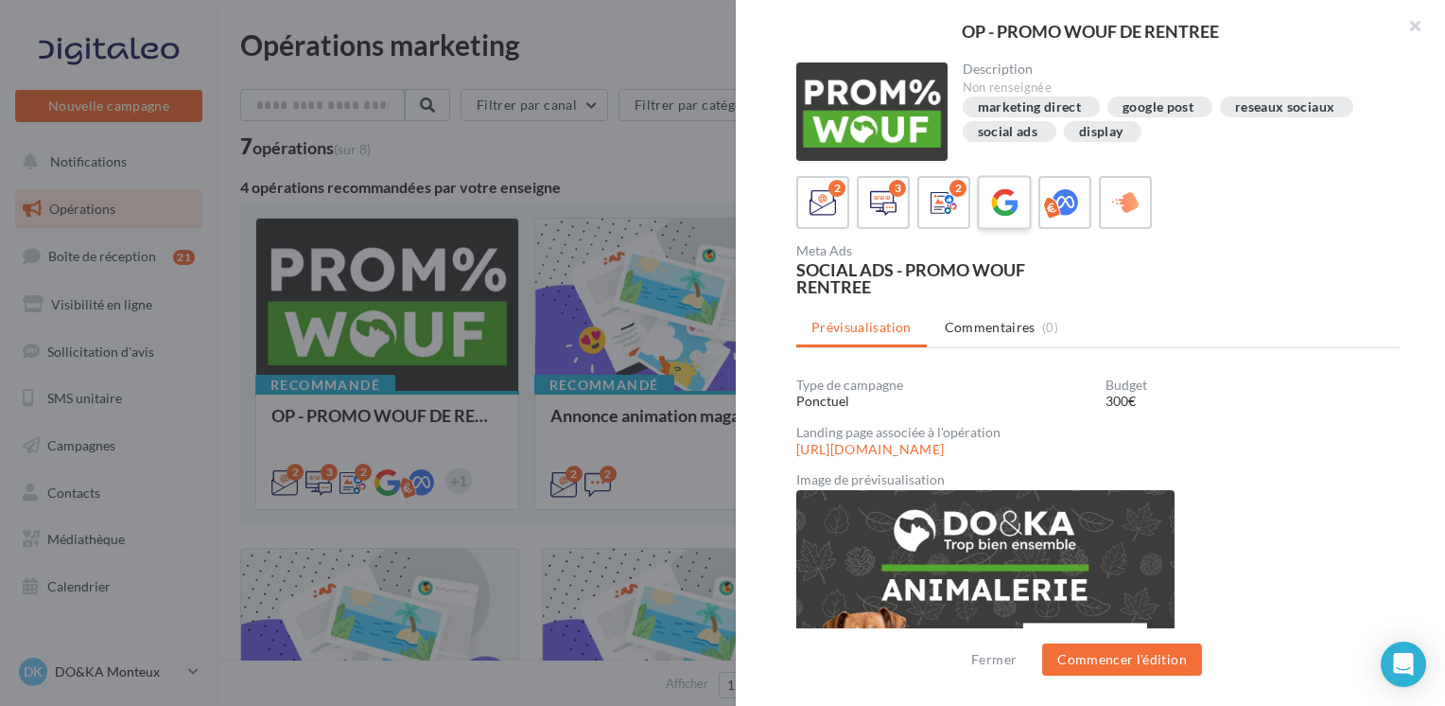
click at [997, 196] on icon at bounding box center [1004, 202] width 27 height 27
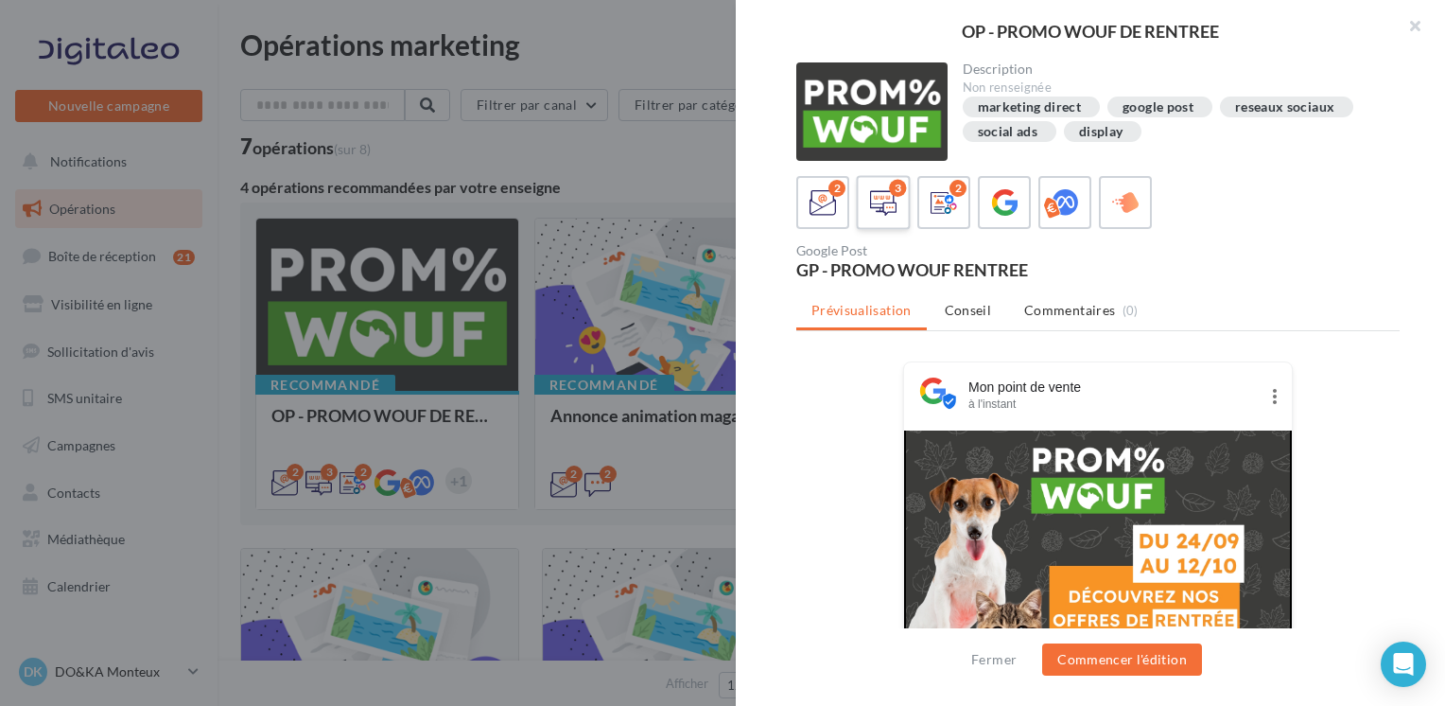
click at [880, 197] on icon at bounding box center [883, 202] width 27 height 27
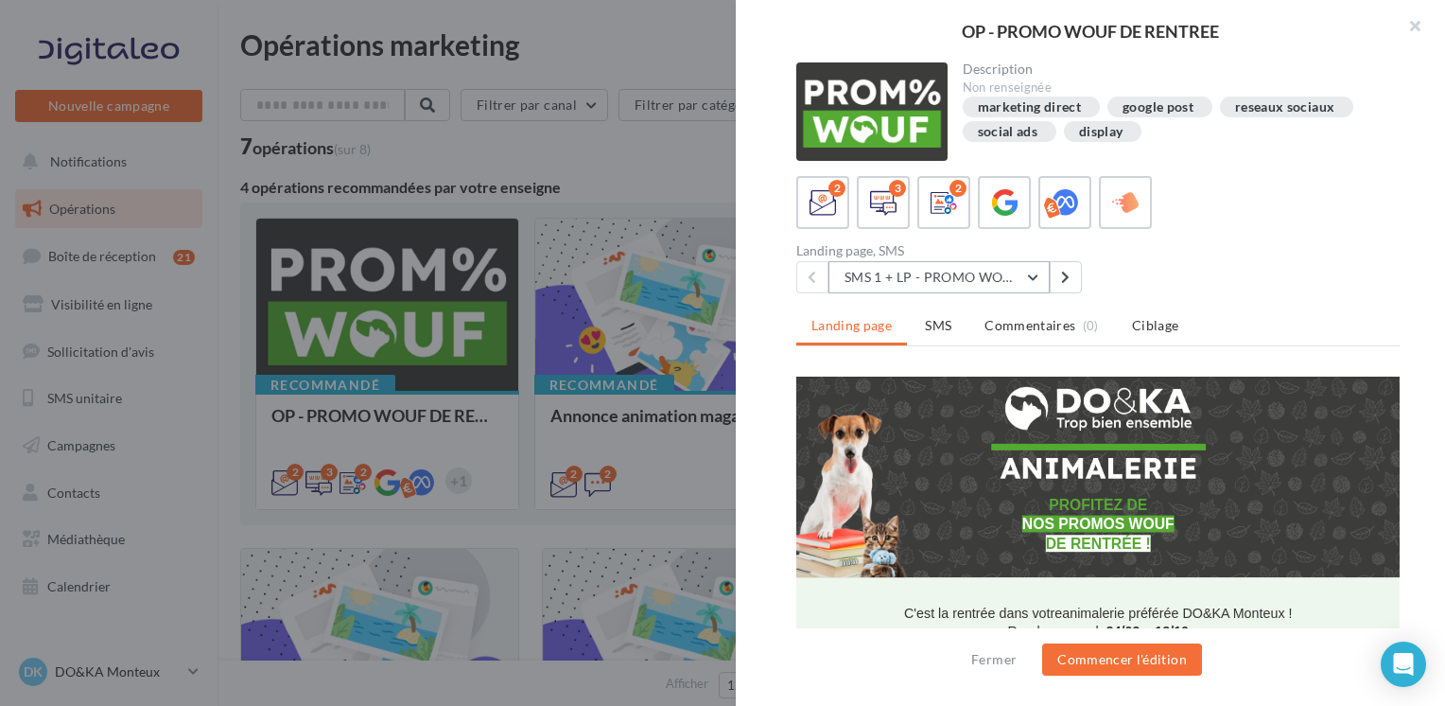
click at [1037, 275] on button "SMS 1 + LP - PROMO WOUF RENTREE" at bounding box center [938, 277] width 221 height 32
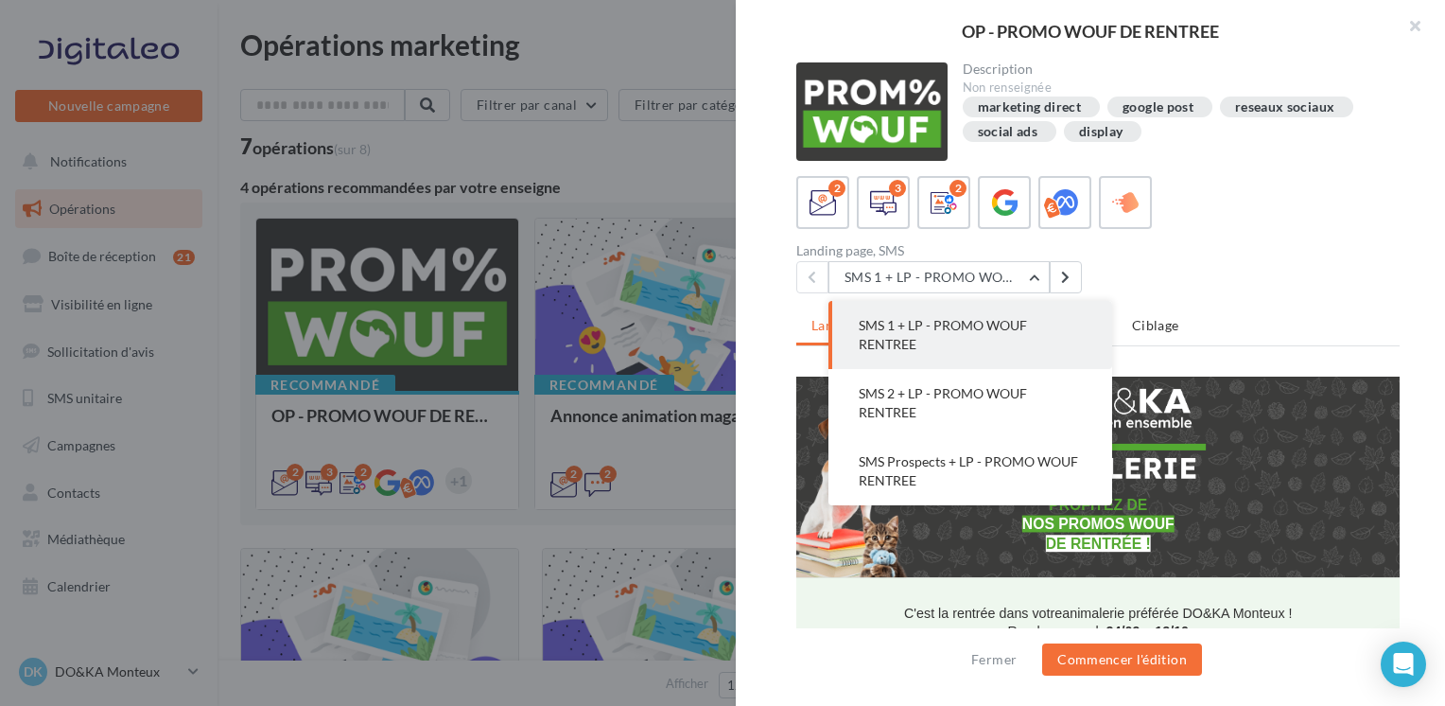
click at [1249, 231] on div "2 3 2 Landing page, SMS SMS 1 + LP - PROMO WOUF RENTREE SMS 1 + LP - PROMO WOUF…" at bounding box center [1097, 234] width 603 height 117
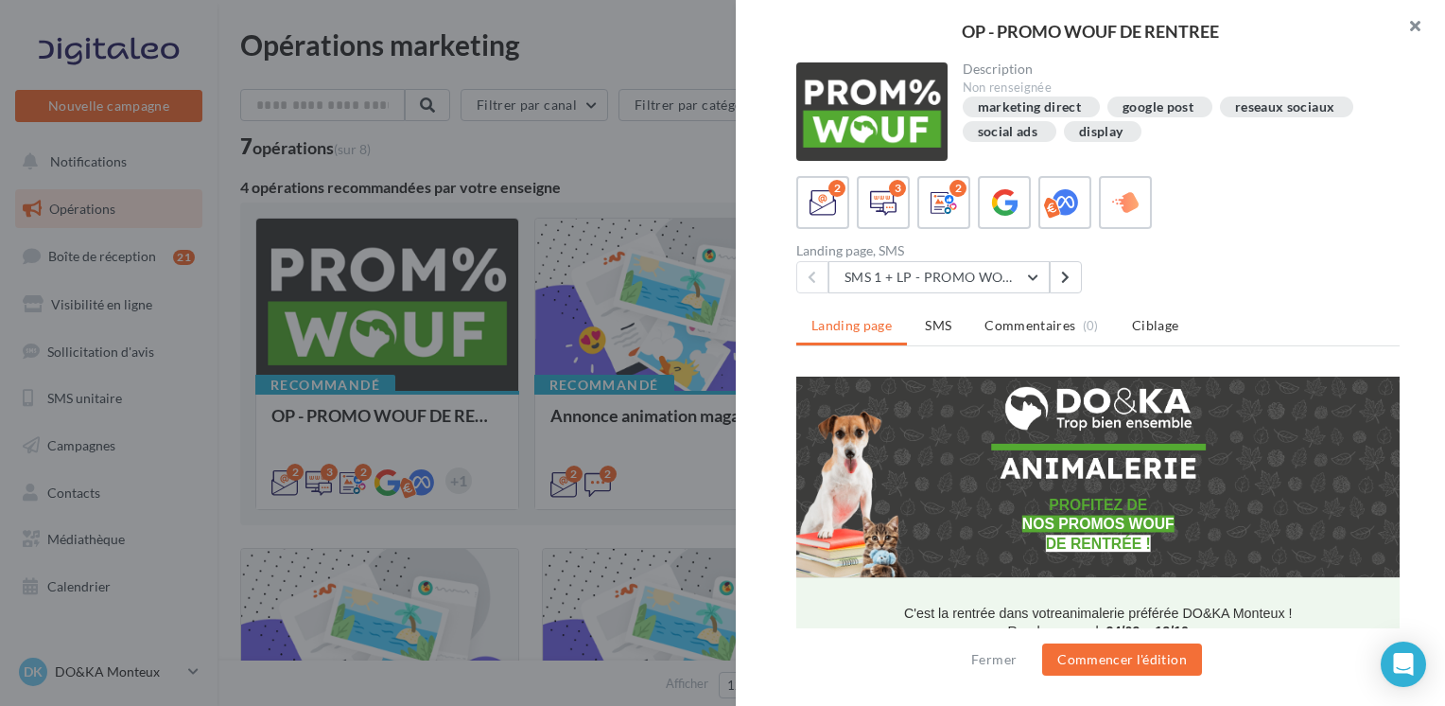
click at [1419, 28] on button "button" at bounding box center [1407, 28] width 76 height 57
